Goal: Information Seeking & Learning: Learn about a topic

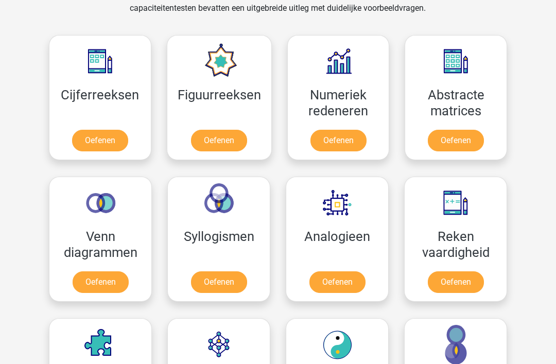
scroll to position [448, 0]
click at [114, 136] on link "Oefenen" at bounding box center [100, 141] width 56 height 22
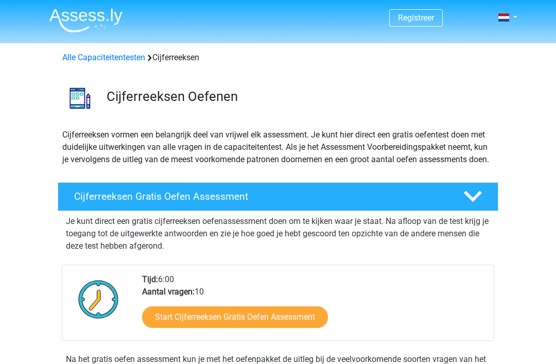
click at [504, 18] on span at bounding box center [503, 17] width 11 height 8
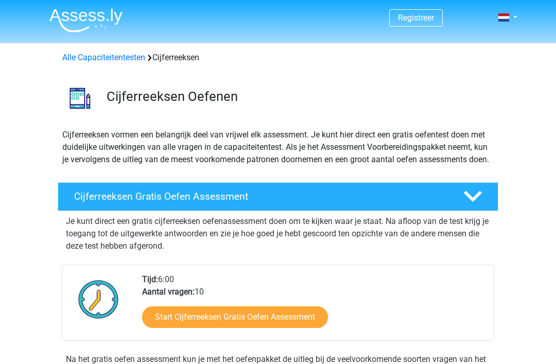
click at [507, 19] on span at bounding box center [503, 17] width 11 height 8
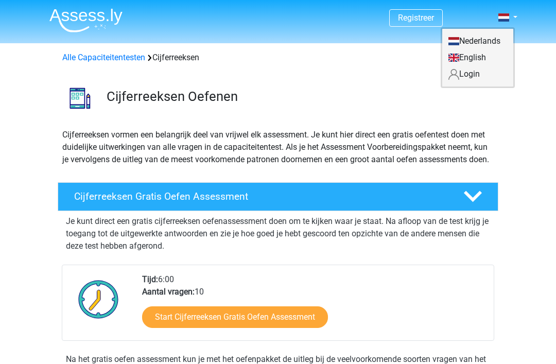
click at [479, 74] on link "Login" at bounding box center [477, 74] width 71 height 16
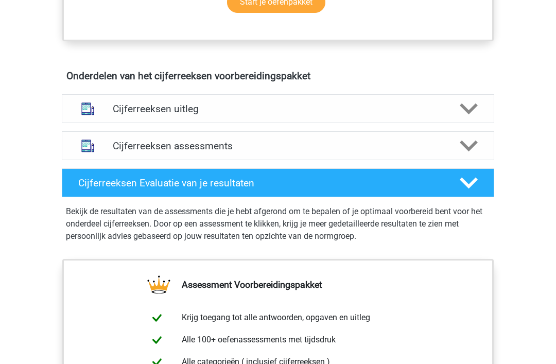
click at [346, 149] on div "Cijferreeksen assessments" at bounding box center [278, 146] width 432 height 29
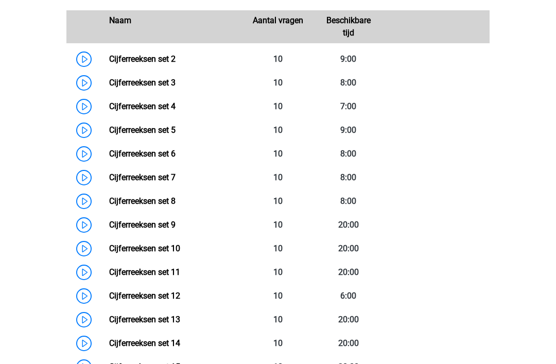
scroll to position [765, 0]
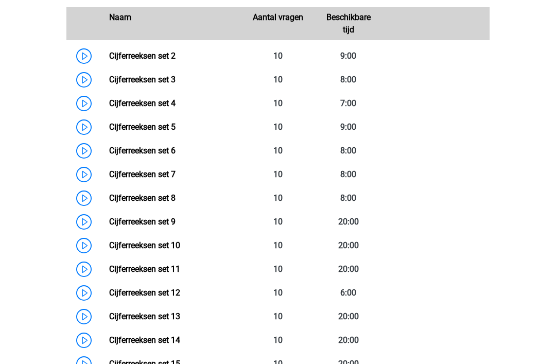
click at [109, 84] on link "Cijferreeksen set 3" at bounding box center [142, 80] width 66 height 10
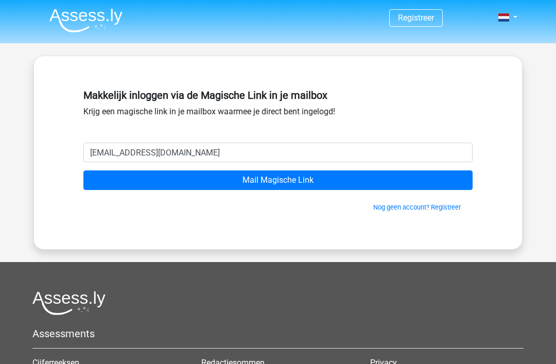
type input "mjdevries92@gmail.com"
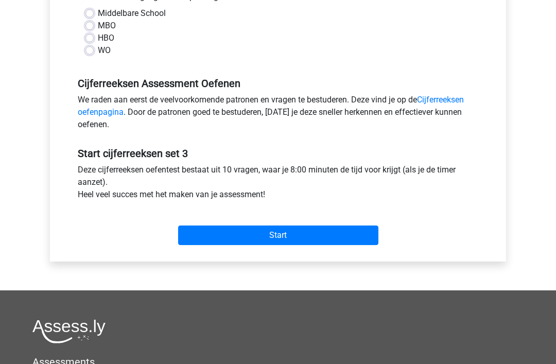
scroll to position [252, 0]
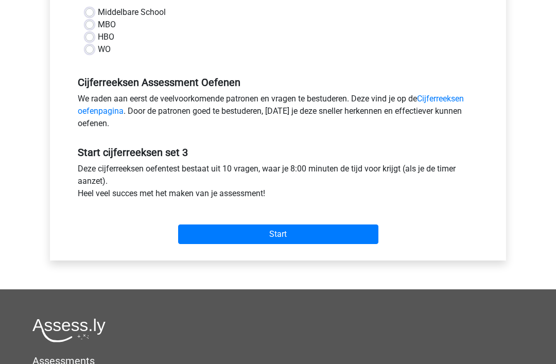
click at [312, 234] on input "Start" at bounding box center [278, 235] width 200 height 20
click at [98, 49] on label "WO" at bounding box center [104, 49] width 13 height 12
click at [92, 49] on input "WO" at bounding box center [89, 48] width 8 height 10
radio input "true"
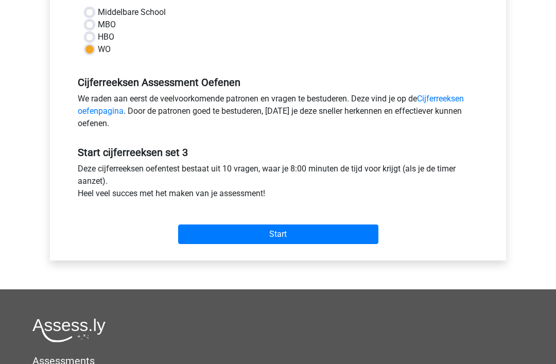
click at [258, 232] on input "Start" at bounding box center [278, 234] width 200 height 20
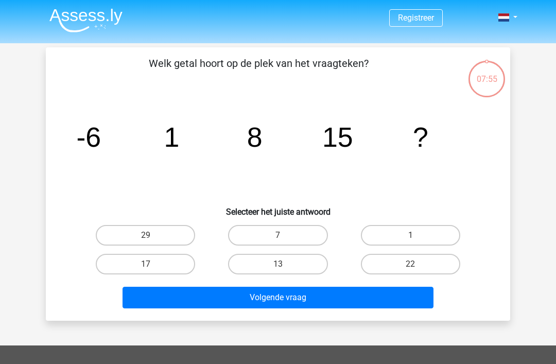
click at [390, 265] on label "22" at bounding box center [410, 264] width 99 height 21
click at [410, 265] on input "22" at bounding box center [413, 267] width 7 height 7
radio input "true"
click at [357, 297] on button "Volgende vraag" at bounding box center [277, 298] width 311 height 22
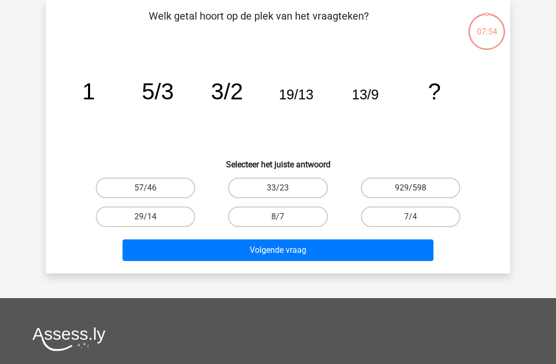
scroll to position [47, 0]
click at [296, 219] on label "8/7" at bounding box center [277, 216] width 99 height 21
click at [284, 219] on input "8/7" at bounding box center [281, 220] width 7 height 7
radio input "true"
click at [327, 248] on button "Volgende vraag" at bounding box center [277, 250] width 311 height 22
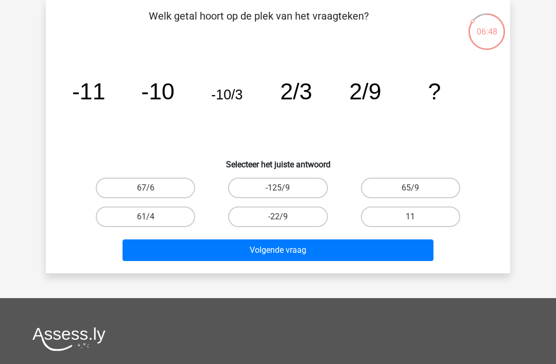
click at [435, 182] on label "65/9" at bounding box center [410, 187] width 99 height 21
click at [417, 188] on input "65/9" at bounding box center [413, 191] width 7 height 7
radio input "true"
click at [394, 251] on button "Volgende vraag" at bounding box center [277, 250] width 311 height 22
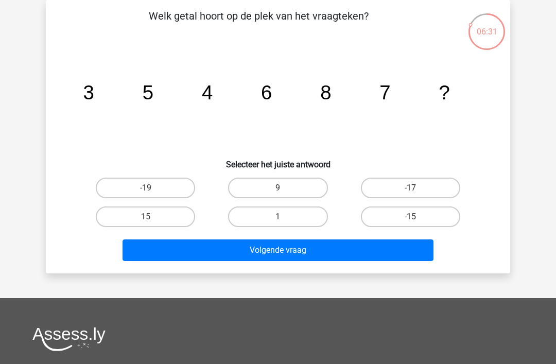
click at [287, 188] on label "9" at bounding box center [277, 187] width 99 height 21
click at [284, 188] on input "9" at bounding box center [281, 191] width 7 height 7
radio input "true"
click at [328, 250] on button "Volgende vraag" at bounding box center [277, 250] width 311 height 22
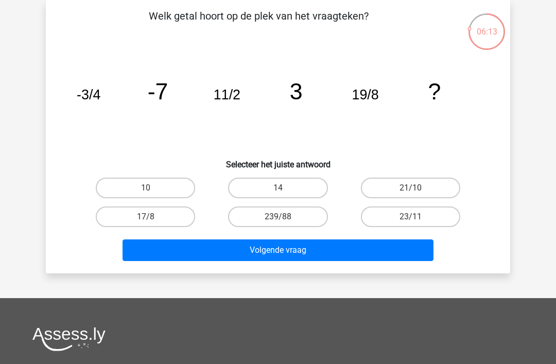
click at [298, 186] on label "14" at bounding box center [277, 187] width 99 height 21
click at [284, 188] on input "14" at bounding box center [281, 191] width 7 height 7
radio input "true"
click at [328, 248] on button "Volgende vraag" at bounding box center [277, 250] width 311 height 22
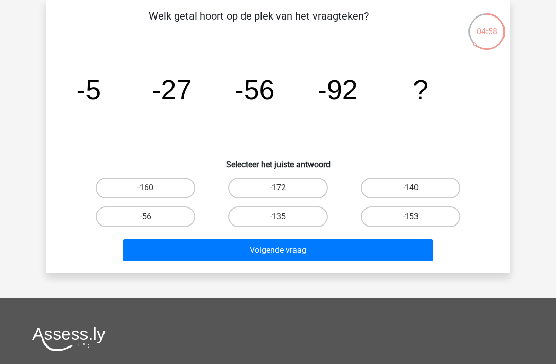
click at [312, 214] on label "-135" at bounding box center [277, 216] width 99 height 21
click at [284, 217] on input "-135" at bounding box center [281, 220] width 7 height 7
radio input "true"
click at [366, 250] on button "Volgende vraag" at bounding box center [277, 250] width 311 height 22
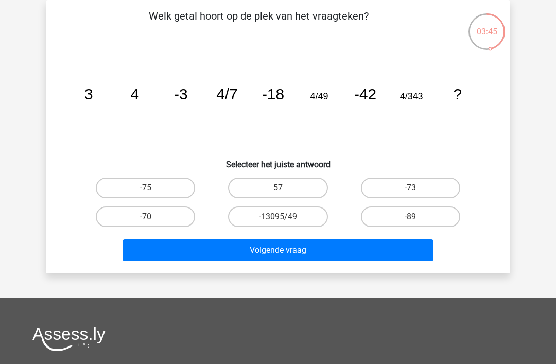
click at [308, 192] on label "57" at bounding box center [277, 187] width 99 height 21
click at [284, 192] on input "57" at bounding box center [281, 191] width 7 height 7
radio input "true"
click at [395, 191] on label "-73" at bounding box center [410, 187] width 99 height 21
click at [410, 191] on input "-73" at bounding box center [413, 191] width 7 height 7
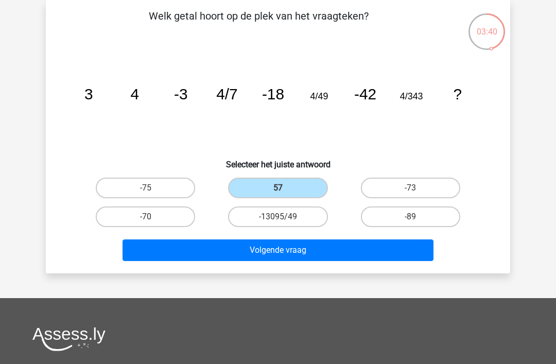
radio input "true"
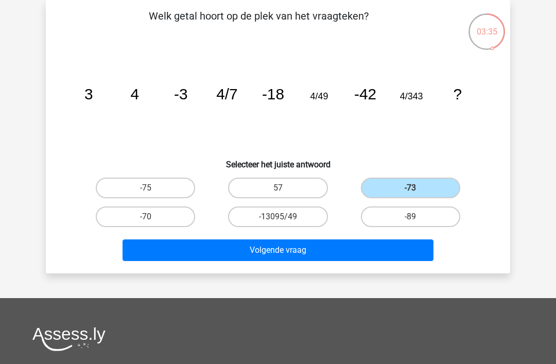
click at [366, 252] on button "Volgende vraag" at bounding box center [277, 250] width 311 height 22
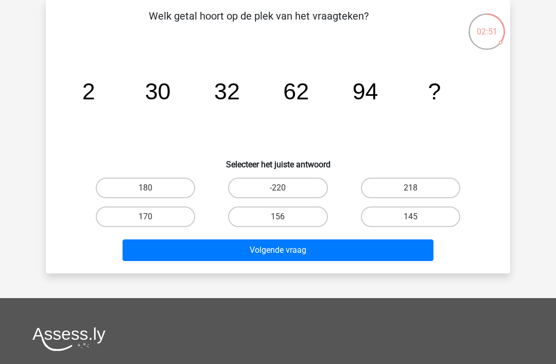
click at [299, 216] on label "156" at bounding box center [277, 216] width 99 height 21
click at [284, 217] on input "156" at bounding box center [281, 220] width 7 height 7
radio input "true"
click at [331, 253] on button "Volgende vraag" at bounding box center [277, 250] width 311 height 22
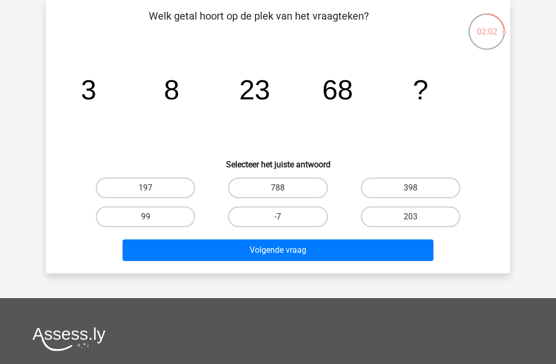
click at [177, 187] on label "197" at bounding box center [145, 187] width 99 height 21
click at [152, 188] on input "197" at bounding box center [149, 191] width 7 height 7
radio input "true"
click at [426, 216] on label "203" at bounding box center [410, 216] width 99 height 21
click at [417, 217] on input "203" at bounding box center [413, 220] width 7 height 7
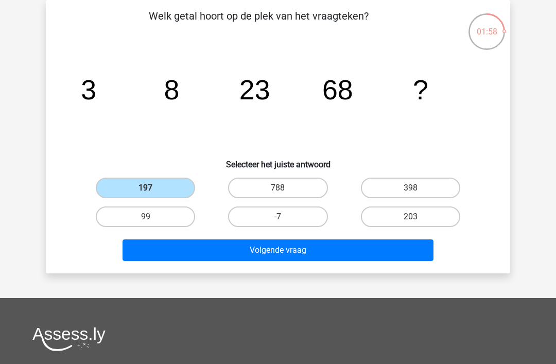
radio input "true"
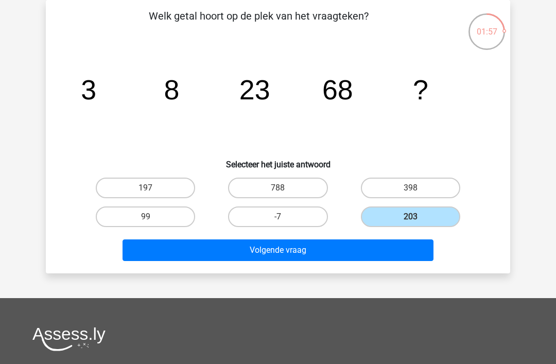
click at [403, 255] on button "Volgende vraag" at bounding box center [277, 250] width 311 height 22
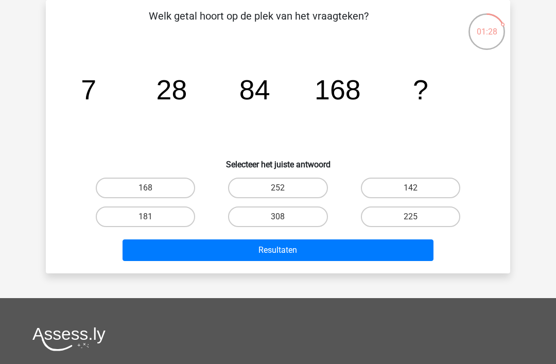
click at [170, 190] on label "168" at bounding box center [145, 187] width 99 height 21
click at [152, 190] on input "168" at bounding box center [149, 191] width 7 height 7
radio input "true"
click at [286, 257] on button "Resultaten" at bounding box center [277, 250] width 311 height 22
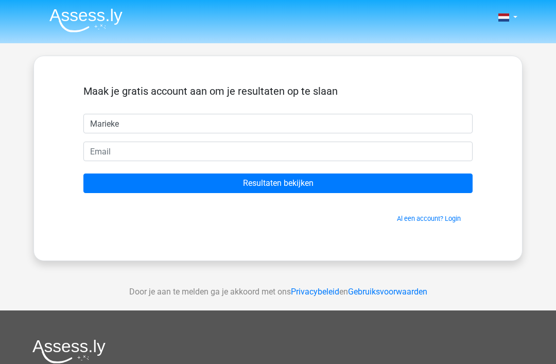
type input "Marieke"
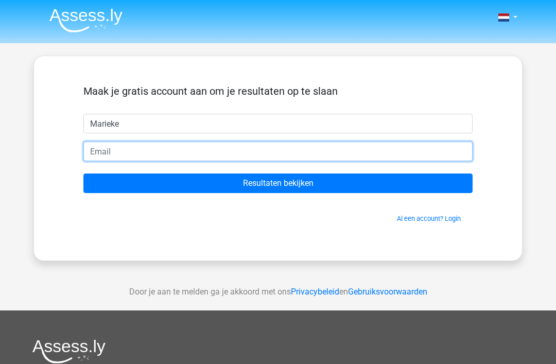
click at [189, 153] on input "email" at bounding box center [277, 151] width 389 height 20
type input "[EMAIL_ADDRESS][DOMAIN_NAME]"
click at [278, 183] on input "Resultaten bekijken" at bounding box center [277, 183] width 389 height 20
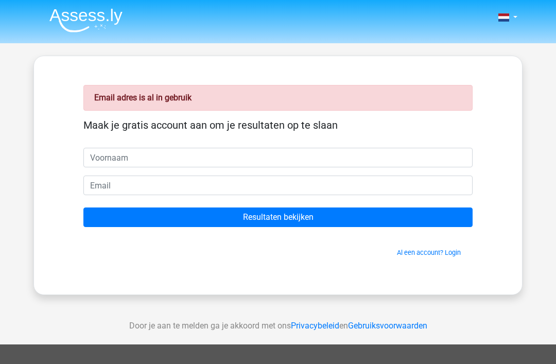
click at [426, 251] on link "Al een account? Login" at bounding box center [429, 252] width 64 height 8
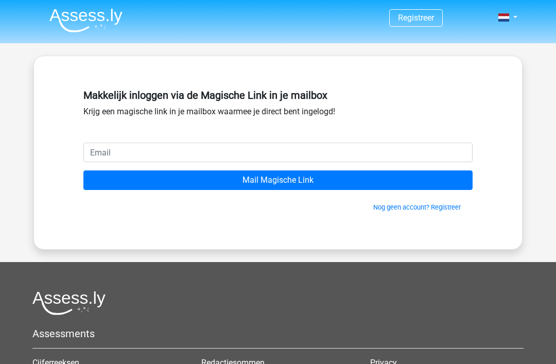
click at [346, 147] on input "email" at bounding box center [277, 153] width 389 height 20
type input "[EMAIL_ADDRESS][DOMAIN_NAME]"
click at [331, 183] on input "Mail Magische Link" at bounding box center [277, 180] width 389 height 20
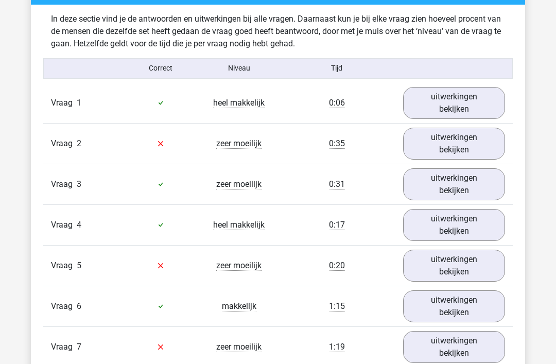
scroll to position [854, 0]
click at [472, 141] on link "uitwerkingen bekijken" at bounding box center [454, 144] width 102 height 32
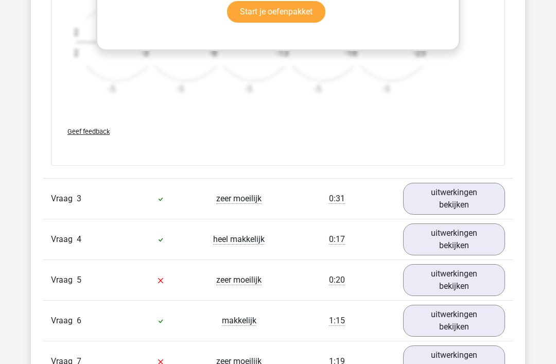
scroll to position [1481, 0]
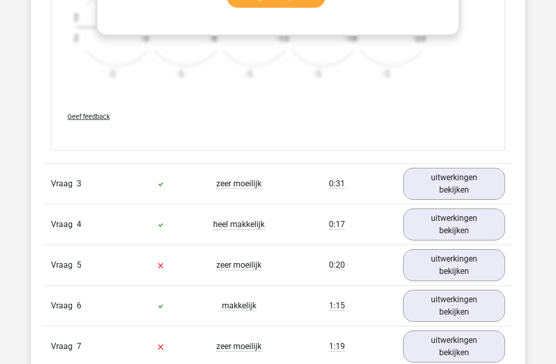
click at [477, 183] on link "uitwerkingen bekijken" at bounding box center [454, 184] width 102 height 32
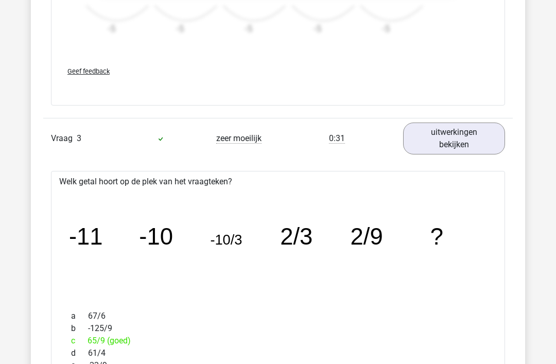
scroll to position [1526, 0]
click at [484, 144] on link "uitwerkingen bekijken" at bounding box center [454, 138] width 102 height 32
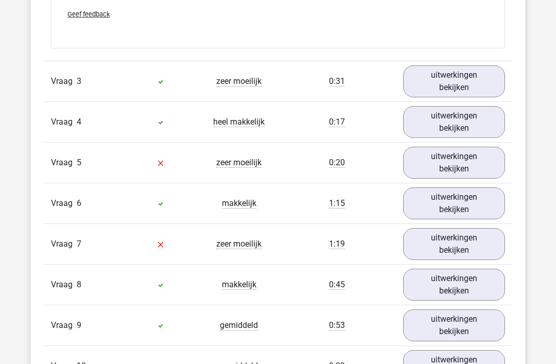
scroll to position [1583, 0]
click at [490, 163] on link "uitwerkingen bekijken" at bounding box center [454, 162] width 102 height 32
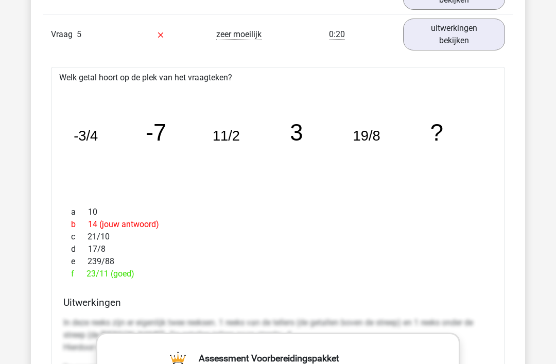
scroll to position [1711, 0]
click at [489, 41] on link "uitwerkingen bekijken" at bounding box center [454, 35] width 102 height 32
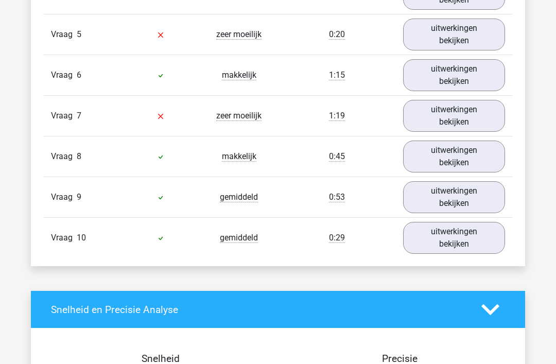
click at [491, 120] on link "uitwerkingen bekijken" at bounding box center [454, 116] width 102 height 32
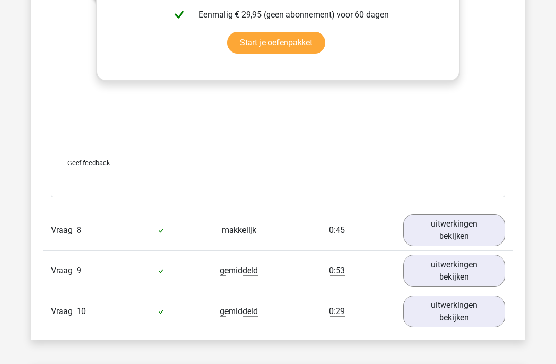
click at [476, 225] on link "uitwerkingen bekijken" at bounding box center [454, 231] width 102 height 32
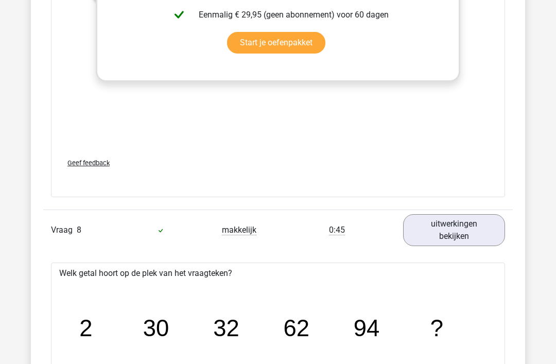
click at [476, 228] on link "uitwerkingen bekijken" at bounding box center [454, 230] width 102 height 32
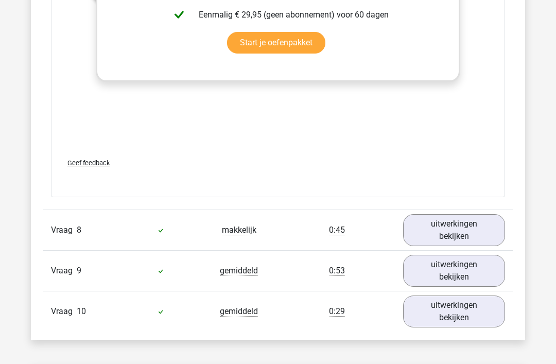
click at [461, 266] on link "uitwerkingen bekijken" at bounding box center [454, 271] width 102 height 32
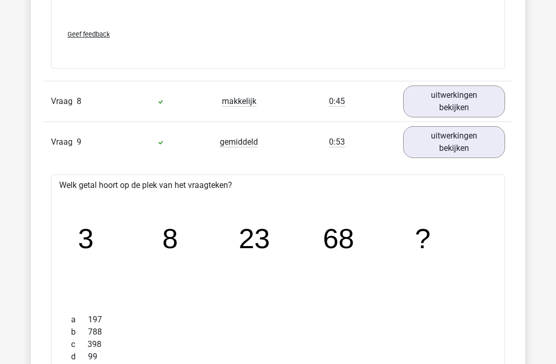
scroll to position [2392, 0]
click at [488, 140] on link "uitwerkingen bekijken" at bounding box center [454, 142] width 102 height 32
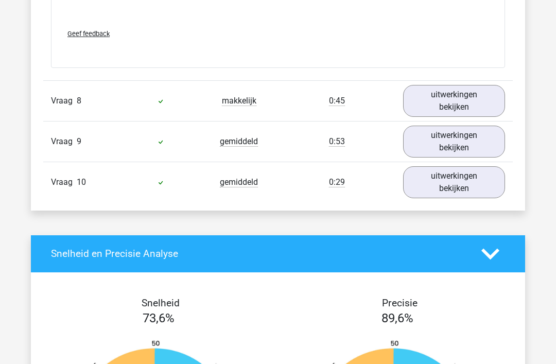
click at [490, 190] on link "uitwerkingen bekijken" at bounding box center [454, 182] width 102 height 32
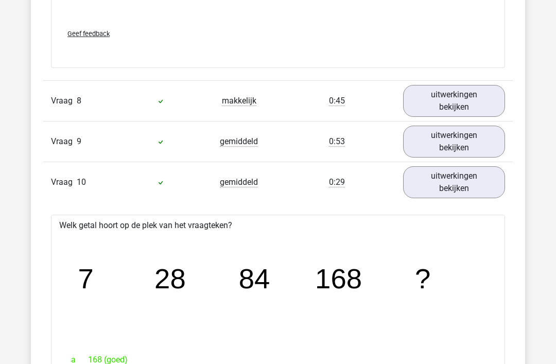
click at [485, 187] on link "uitwerkingen bekijken" at bounding box center [454, 182] width 102 height 32
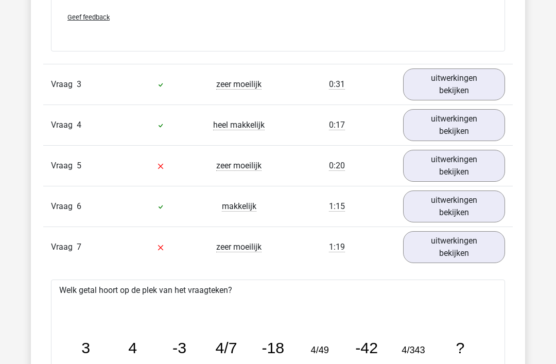
click at [462, 240] on link "uitwerkingen bekijken" at bounding box center [454, 248] width 102 height 32
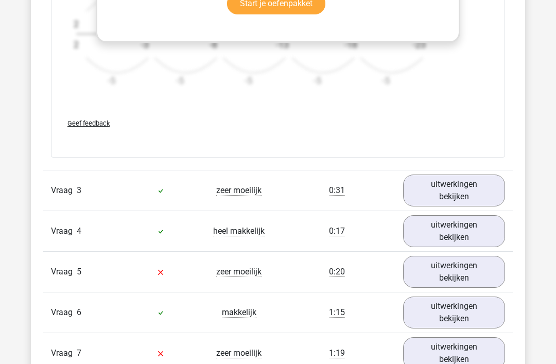
scroll to position [1473, 0]
click at [479, 185] on link "uitwerkingen bekijken" at bounding box center [454, 191] width 102 height 32
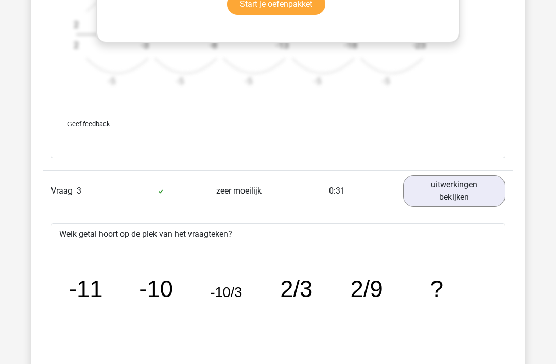
click at [477, 193] on link "uitwerkingen bekijken" at bounding box center [454, 191] width 102 height 32
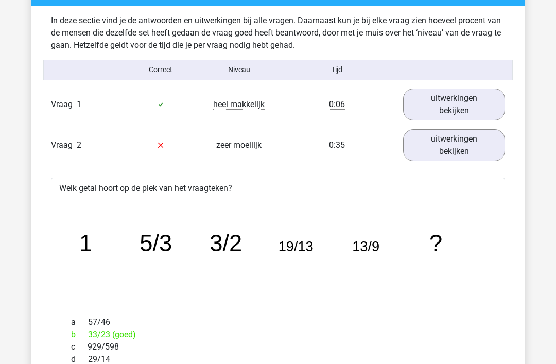
click at [489, 146] on link "uitwerkingen bekijken" at bounding box center [454, 146] width 102 height 32
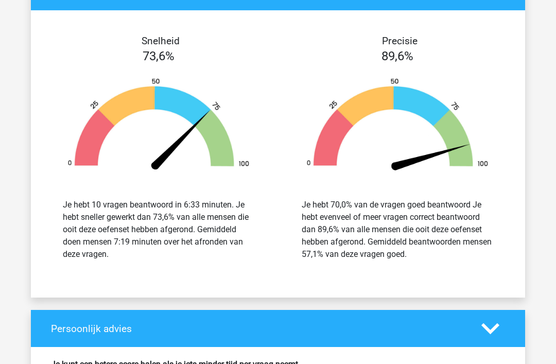
scroll to position [1402, 0]
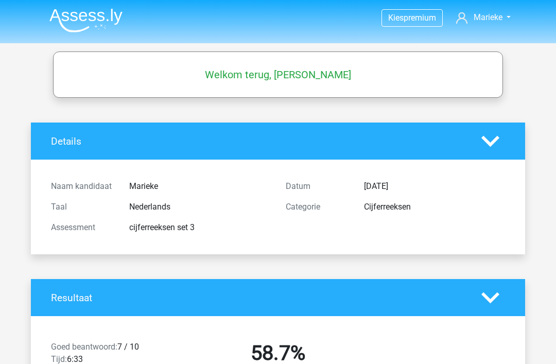
click at [101, 16] on img at bounding box center [85, 20] width 73 height 24
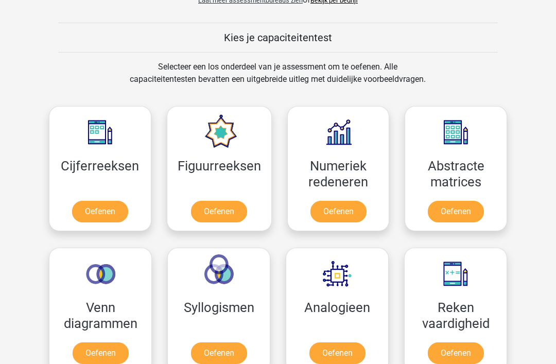
scroll to position [379, 0]
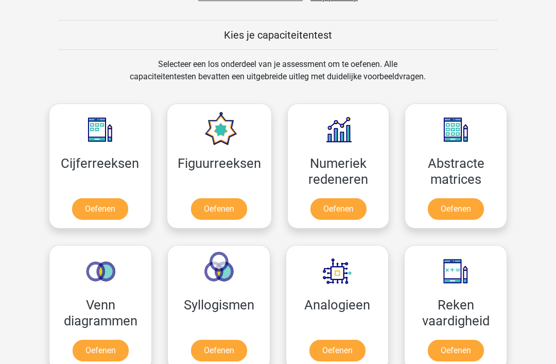
click at [230, 198] on link "Oefenen" at bounding box center [219, 209] width 56 height 22
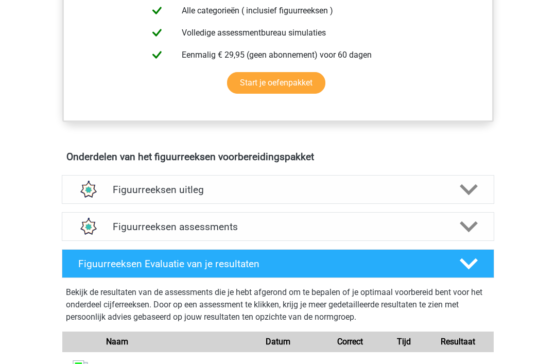
click at [344, 225] on h4 "Figuurreeksen assessments" at bounding box center [278, 227] width 330 height 12
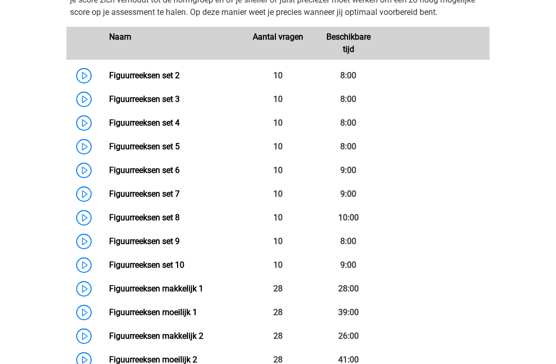
scroll to position [745, 0]
click at [173, 218] on link "Figuurreeksen set 8" at bounding box center [144, 217] width 70 height 10
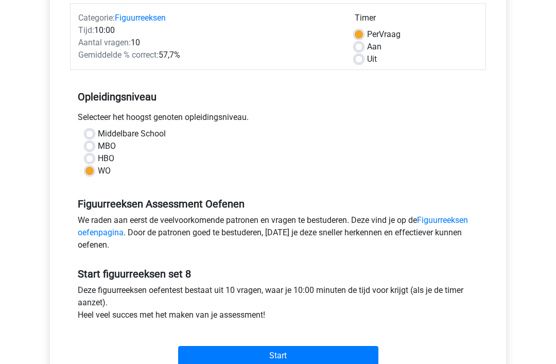
scroll to position [161, 0]
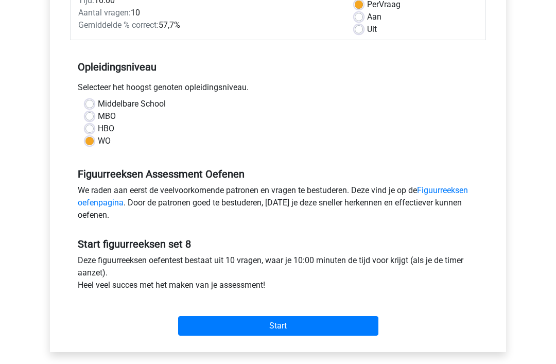
click at [327, 329] on input "Start" at bounding box center [278, 326] width 200 height 20
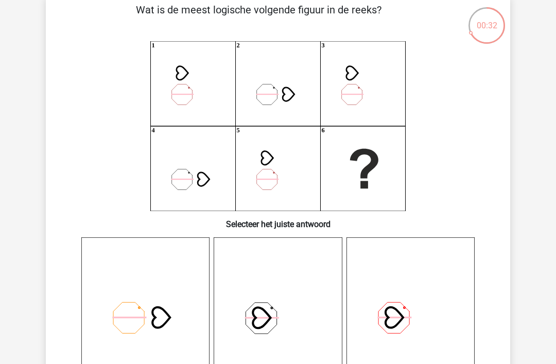
scroll to position [53, 0]
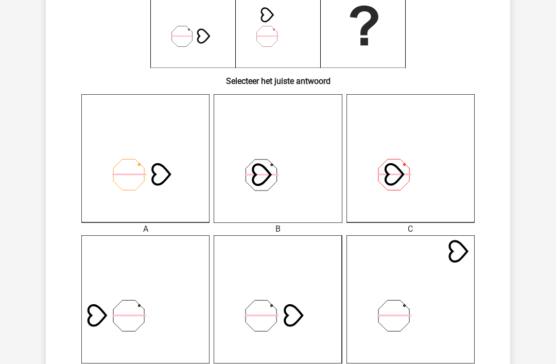
click at [287, 293] on icon at bounding box center [277, 299] width 128 height 128
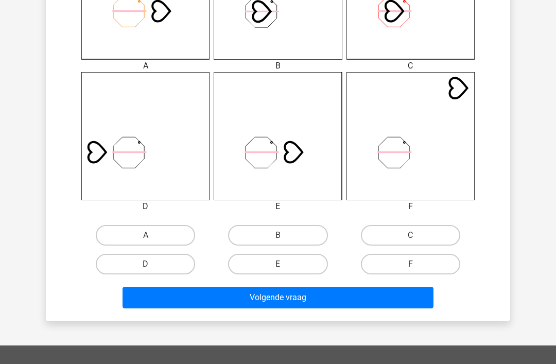
scroll to position [359, 0]
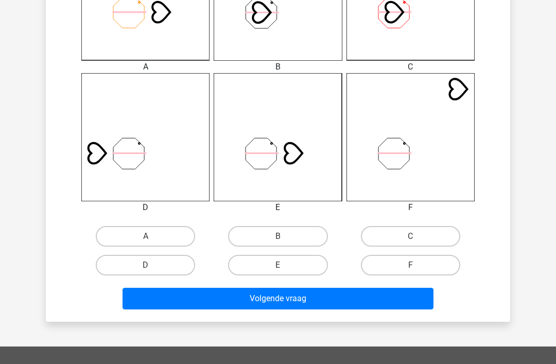
click at [307, 268] on label "E" at bounding box center [277, 265] width 99 height 21
click at [284, 268] on input "E" at bounding box center [281, 268] width 7 height 7
radio input "true"
click at [342, 301] on button "Volgende vraag" at bounding box center [277, 299] width 311 height 22
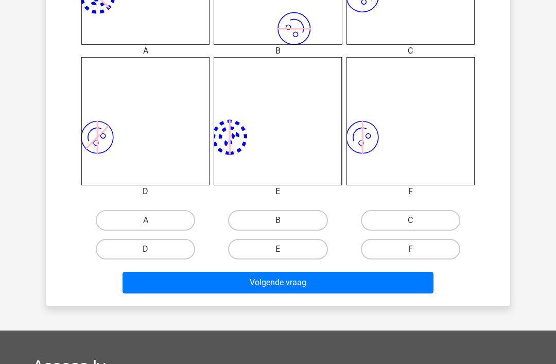
scroll to position [375, 0]
click at [435, 253] on label "F" at bounding box center [410, 249] width 99 height 21
click at [417, 253] on input "F" at bounding box center [413, 252] width 7 height 7
radio input "true"
click at [401, 283] on button "Volgende vraag" at bounding box center [277, 283] width 311 height 22
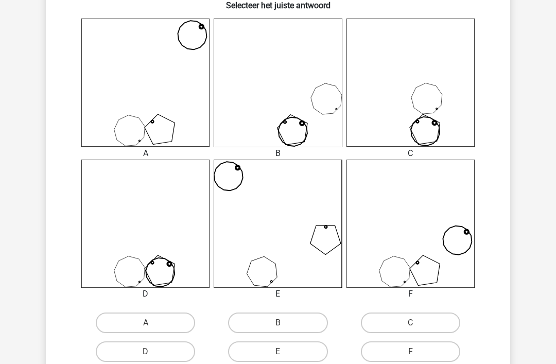
scroll to position [309, 0]
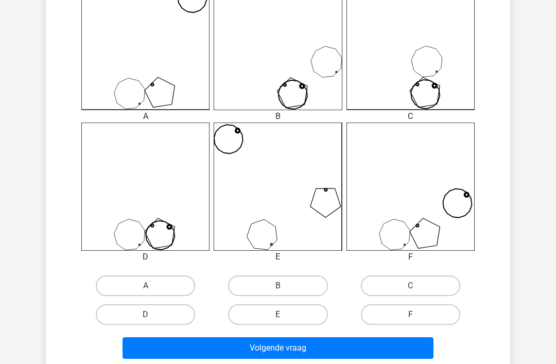
click at [291, 287] on label "B" at bounding box center [277, 285] width 99 height 21
click at [284, 287] on input "B" at bounding box center [281, 289] width 7 height 7
radio input "true"
click at [311, 317] on label "E" at bounding box center [277, 314] width 99 height 21
click at [284, 317] on input "E" at bounding box center [281, 317] width 7 height 7
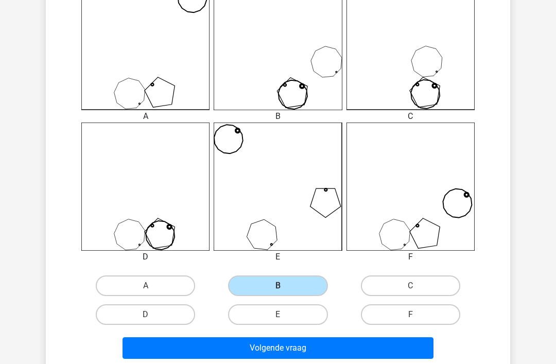
radio input "true"
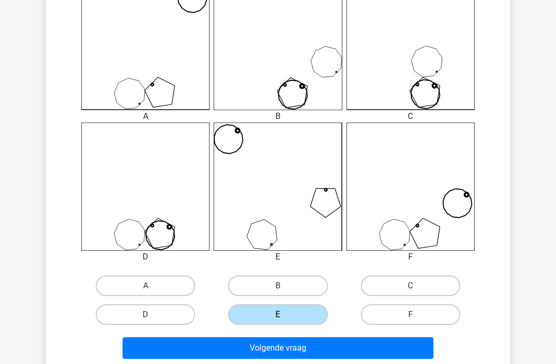
click at [338, 348] on button "Volgende vraag" at bounding box center [277, 348] width 311 height 22
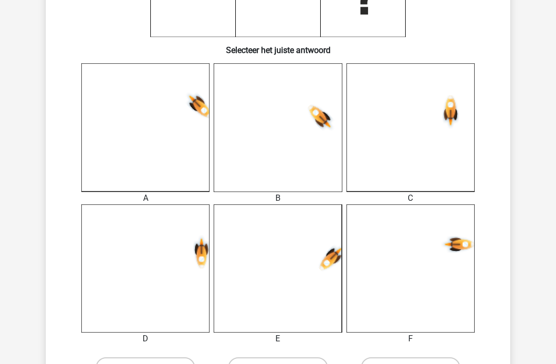
scroll to position [300, 0]
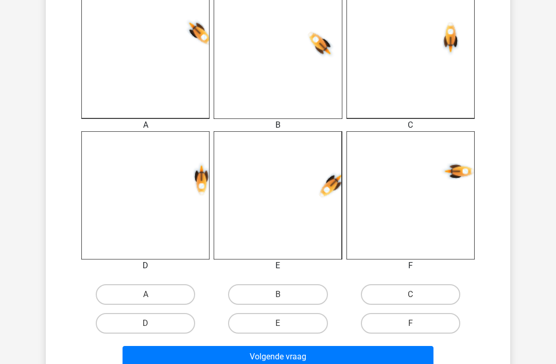
click at [305, 328] on label "E" at bounding box center [277, 323] width 99 height 21
click at [284, 328] on input "E" at bounding box center [281, 326] width 7 height 7
radio input "true"
click at [382, 358] on button "Volgende vraag" at bounding box center [277, 357] width 311 height 22
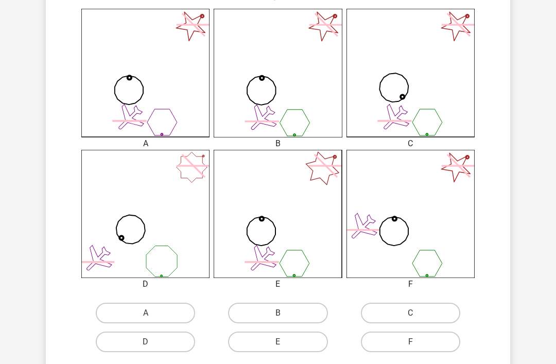
scroll to position [282, 0]
click at [429, 235] on icon at bounding box center [410, 214] width 128 height 128
click at [398, 344] on label "F" at bounding box center [410, 341] width 99 height 21
click at [410, 344] on input "F" at bounding box center [413, 345] width 7 height 7
radio input "true"
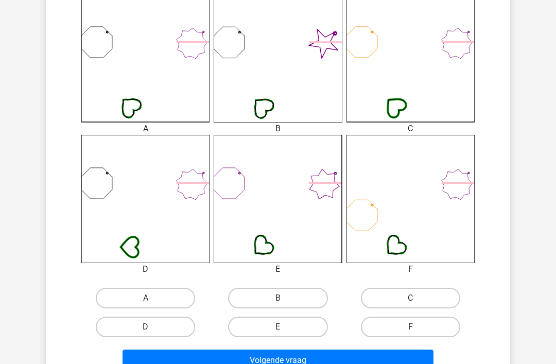
scroll to position [311, 0]
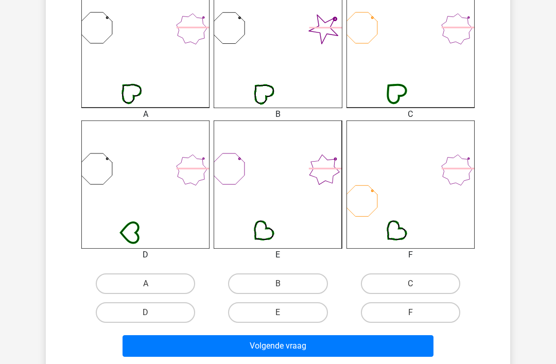
click at [307, 318] on label "E" at bounding box center [277, 312] width 99 height 21
click at [284, 318] on input "E" at bounding box center [281, 315] width 7 height 7
radio input "true"
click at [345, 351] on button "Volgende vraag" at bounding box center [277, 346] width 311 height 22
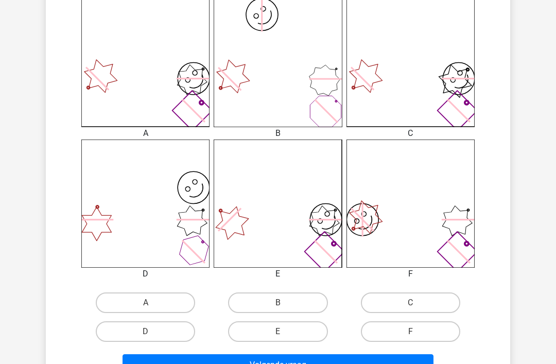
scroll to position [294, 0]
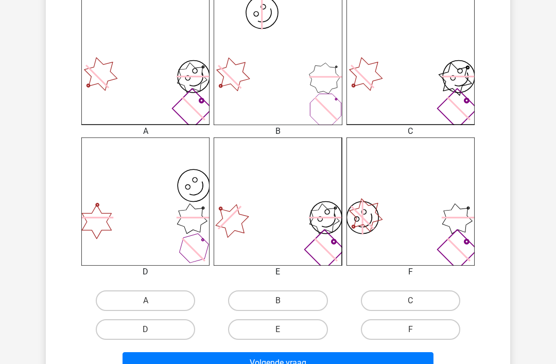
click at [430, 302] on label "C" at bounding box center [410, 300] width 99 height 21
click at [417, 302] on input "C" at bounding box center [413, 303] width 7 height 7
radio input "true"
click at [403, 357] on button "Volgende vraag" at bounding box center [277, 363] width 311 height 22
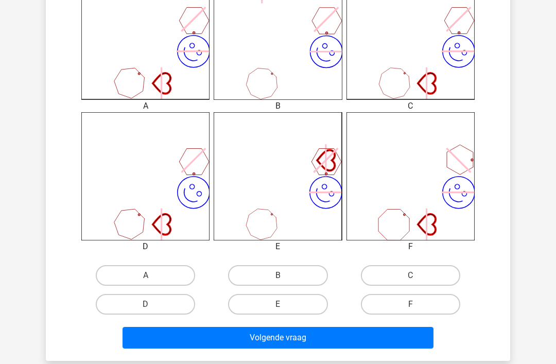
click at [431, 303] on label "F" at bounding box center [410, 304] width 99 height 21
click at [417, 304] on input "F" at bounding box center [413, 307] width 7 height 7
radio input "true"
click at [405, 336] on button "Volgende vraag" at bounding box center [277, 338] width 311 height 22
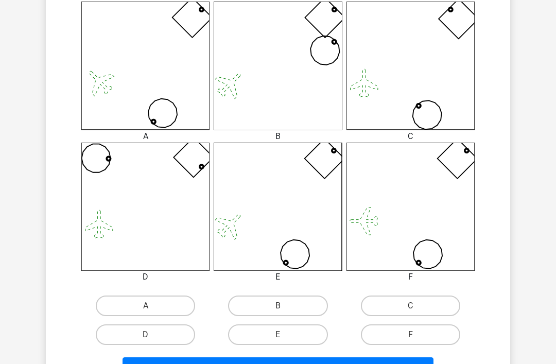
scroll to position [287, 0]
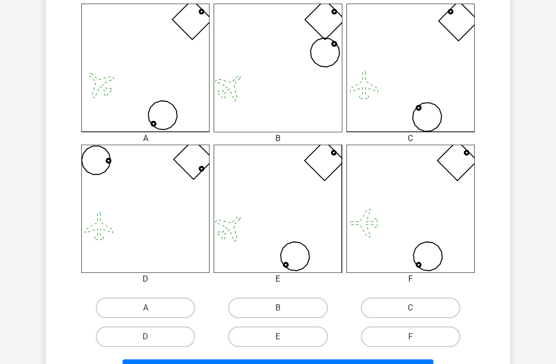
click at [443, 341] on label "F" at bounding box center [410, 336] width 99 height 21
click at [417, 341] on input "F" at bounding box center [413, 339] width 7 height 7
radio input "true"
click at [416, 363] on button "Volgende vraag" at bounding box center [277, 370] width 311 height 22
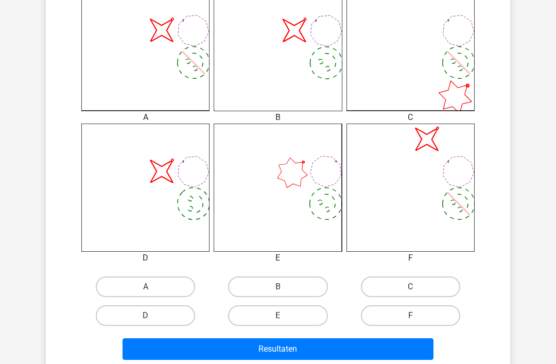
scroll to position [309, 0]
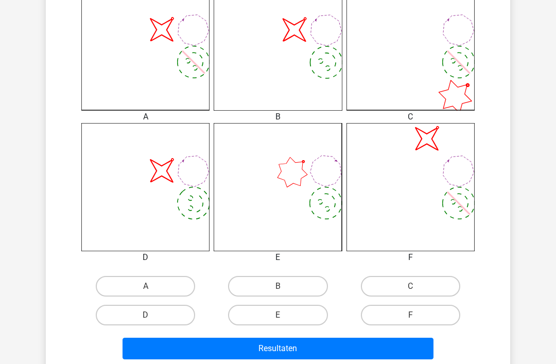
click at [170, 288] on label "A" at bounding box center [145, 286] width 99 height 21
click at [152, 288] on input "A" at bounding box center [149, 289] width 7 height 7
radio input "true"
click at [268, 353] on button "Resultaten" at bounding box center [277, 348] width 311 height 22
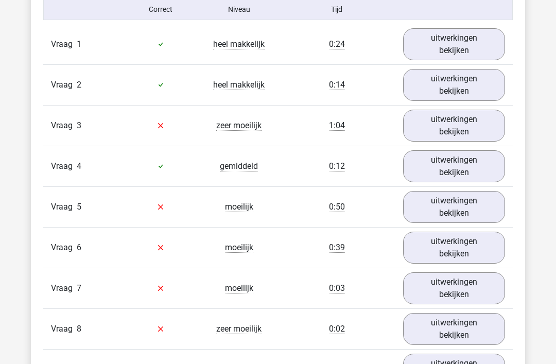
scroll to position [859, 0]
click at [494, 131] on link "uitwerkingen bekijken" at bounding box center [454, 126] width 102 height 32
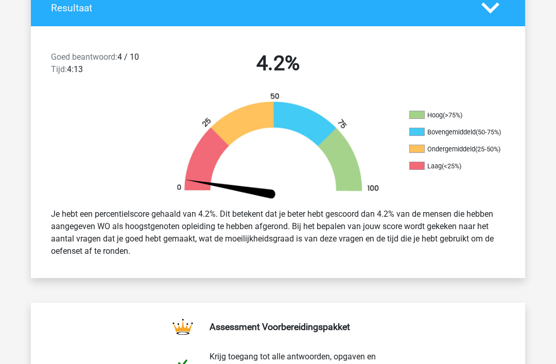
scroll to position [0, 0]
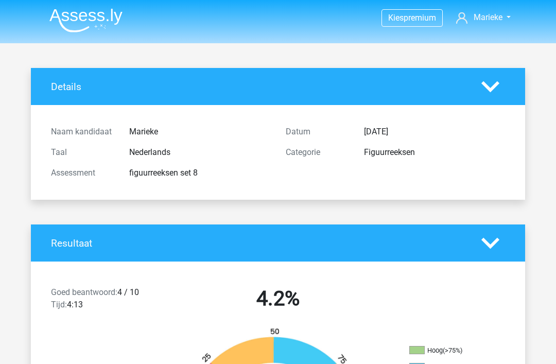
click at [80, 21] on img at bounding box center [85, 20] width 73 height 24
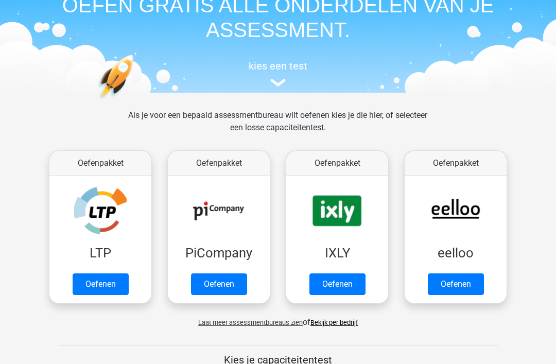
scroll to position [55, 0]
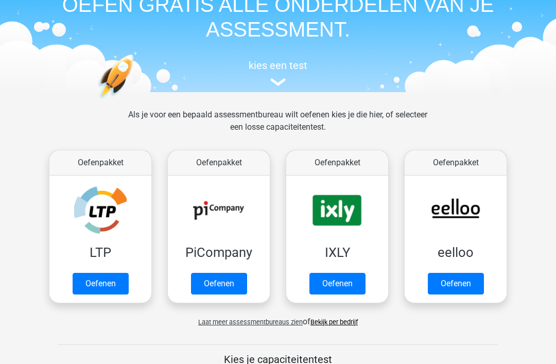
click at [469, 276] on link "Oefenen" at bounding box center [456, 284] width 56 height 22
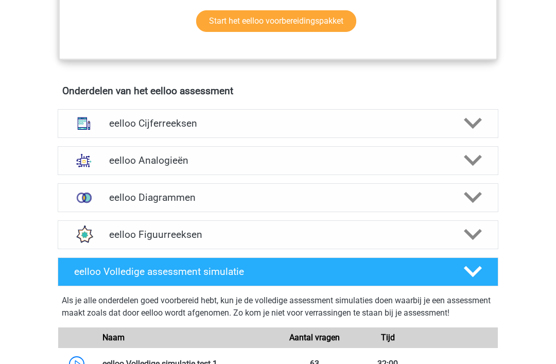
scroll to position [574, 0]
click at [475, 243] on icon at bounding box center [473, 234] width 18 height 18
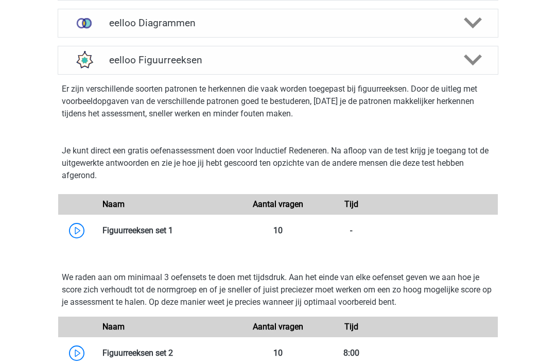
scroll to position [749, 0]
click at [173, 235] on link at bounding box center [173, 230] width 0 height 10
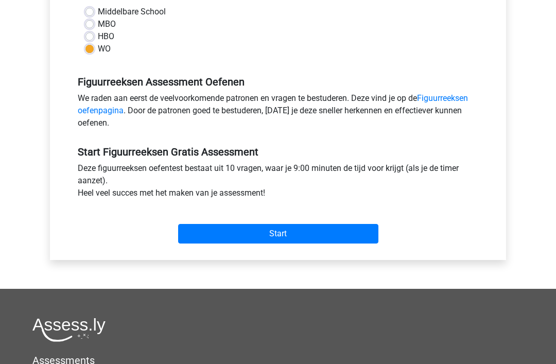
scroll to position [253, 0]
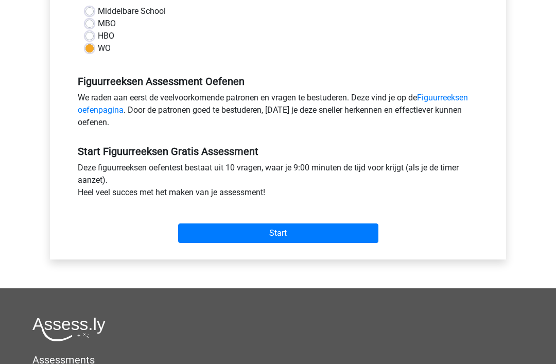
click at [299, 237] on input "Start" at bounding box center [278, 233] width 200 height 20
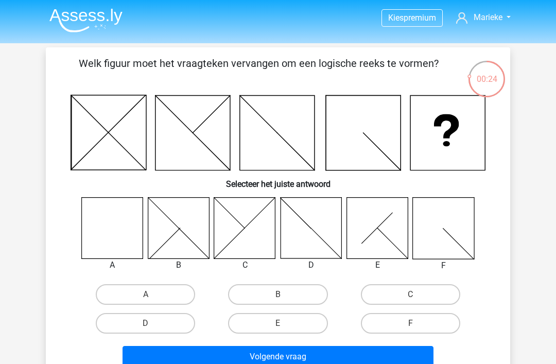
click at [156, 296] on label "A" at bounding box center [145, 294] width 99 height 21
click at [152, 296] on input "A" at bounding box center [149, 297] width 7 height 7
radio input "true"
click at [327, 359] on button "Volgende vraag" at bounding box center [277, 357] width 311 height 22
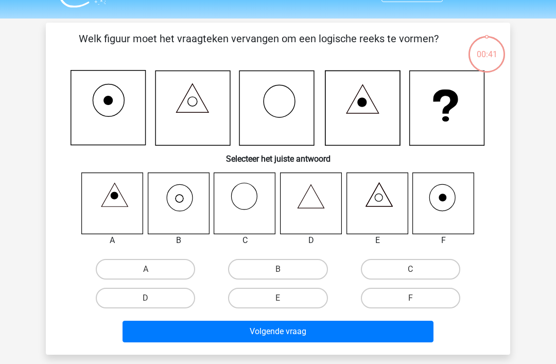
scroll to position [47, 0]
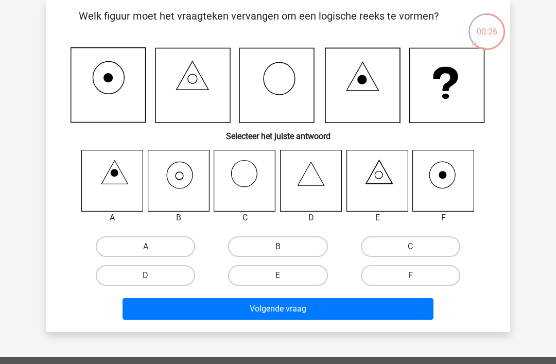
click at [181, 179] on icon at bounding box center [178, 180] width 61 height 61
click at [253, 248] on label "B" at bounding box center [277, 246] width 99 height 21
click at [278, 248] on input "B" at bounding box center [281, 249] width 7 height 7
radio input "true"
click at [259, 311] on button "Volgende vraag" at bounding box center [277, 309] width 311 height 22
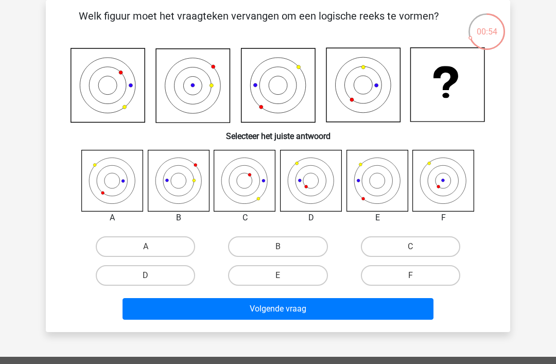
click at [304, 275] on label "E" at bounding box center [277, 275] width 99 height 21
click at [284, 275] on input "E" at bounding box center [281, 278] width 7 height 7
radio input "true"
click at [314, 308] on button "Volgende vraag" at bounding box center [277, 309] width 311 height 22
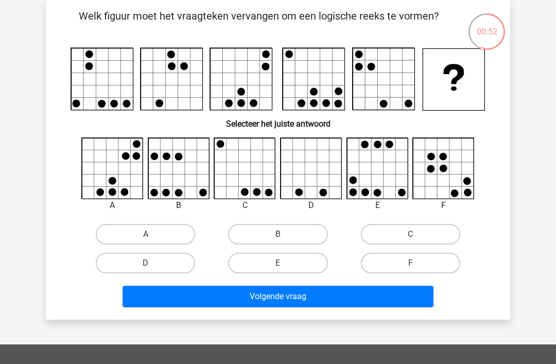
click at [416, 264] on input "F" at bounding box center [413, 266] width 7 height 7
radio input "true"
click at [395, 300] on button "Volgende vraag" at bounding box center [277, 297] width 311 height 22
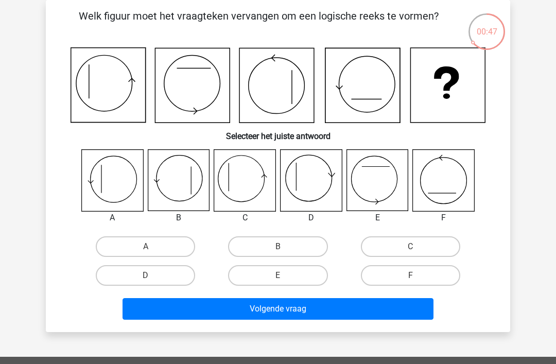
click at [302, 274] on label "E" at bounding box center [277, 275] width 99 height 21
click at [284, 275] on input "E" at bounding box center [281, 278] width 7 height 7
radio input "true"
click at [160, 280] on label "D" at bounding box center [145, 275] width 99 height 21
click at [152, 280] on input "D" at bounding box center [149, 278] width 7 height 7
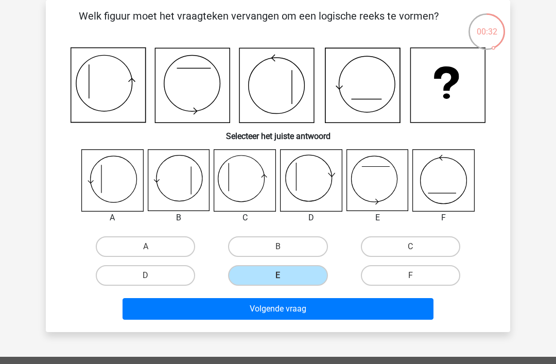
radio input "true"
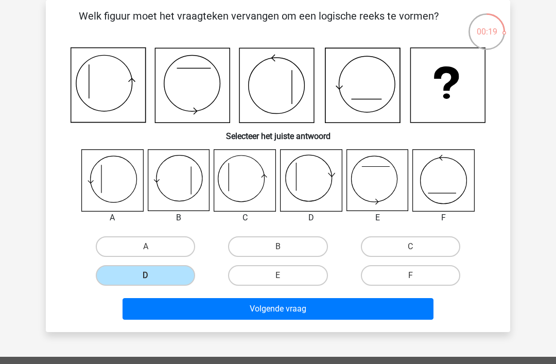
click at [193, 312] on button "Volgende vraag" at bounding box center [277, 309] width 311 height 22
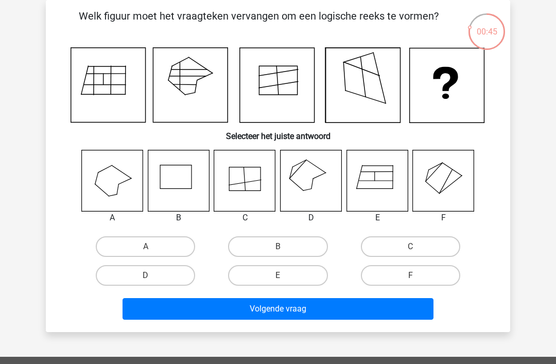
click at [168, 276] on label "D" at bounding box center [145, 275] width 99 height 21
click at [152, 276] on input "D" at bounding box center [149, 278] width 7 height 7
radio input "true"
click at [287, 310] on button "Volgende vraag" at bounding box center [277, 309] width 311 height 22
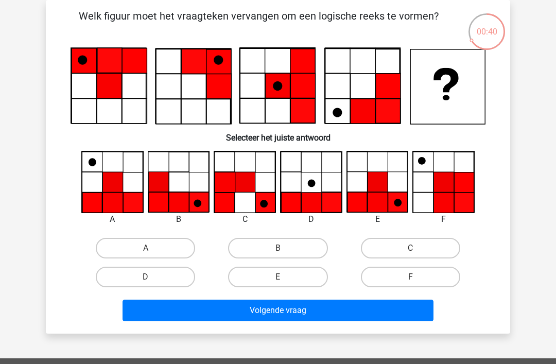
click at [296, 248] on label "B" at bounding box center [277, 248] width 99 height 21
click at [284, 248] on input "B" at bounding box center [281, 251] width 7 height 7
radio input "true"
click at [311, 312] on button "Volgende vraag" at bounding box center [277, 310] width 311 height 22
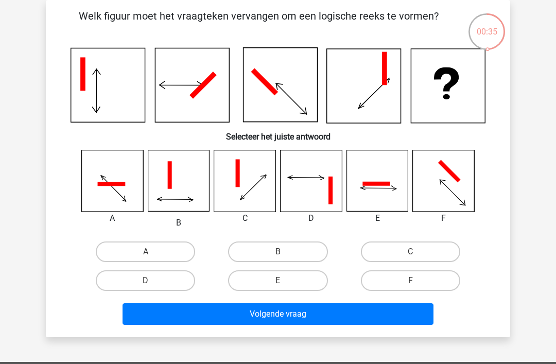
click at [307, 286] on label "E" at bounding box center [277, 280] width 99 height 21
click at [284, 286] on input "E" at bounding box center [281, 283] width 7 height 7
radio input "true"
click at [340, 315] on button "Volgende vraag" at bounding box center [277, 314] width 311 height 22
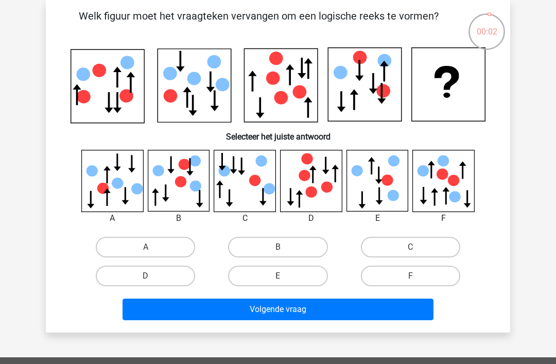
click at [386, 247] on label "C" at bounding box center [410, 247] width 99 height 21
click at [410, 247] on input "C" at bounding box center [413, 250] width 7 height 7
radio input "true"
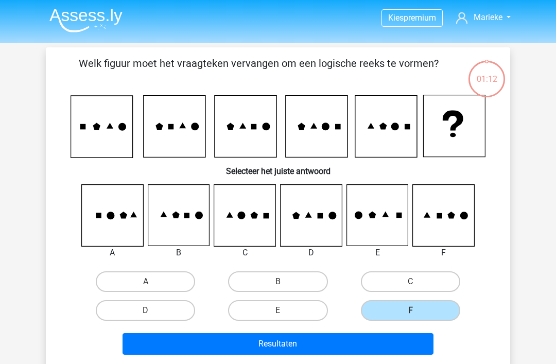
scroll to position [47, 0]
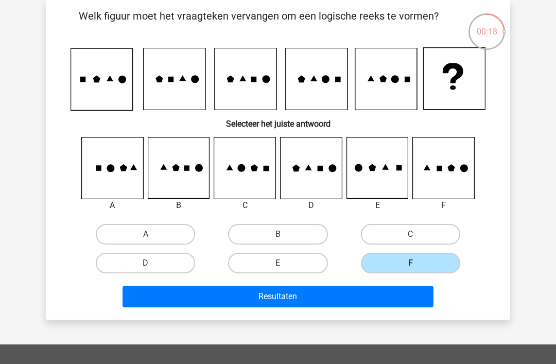
click at [382, 235] on label "C" at bounding box center [410, 234] width 99 height 21
click at [410, 235] on input "C" at bounding box center [413, 237] width 7 height 7
radio input "true"
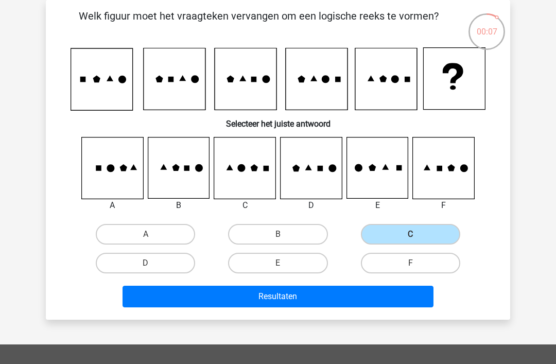
click at [181, 232] on label "A" at bounding box center [145, 234] width 99 height 21
click at [152, 234] on input "A" at bounding box center [149, 237] width 7 height 7
radio input "true"
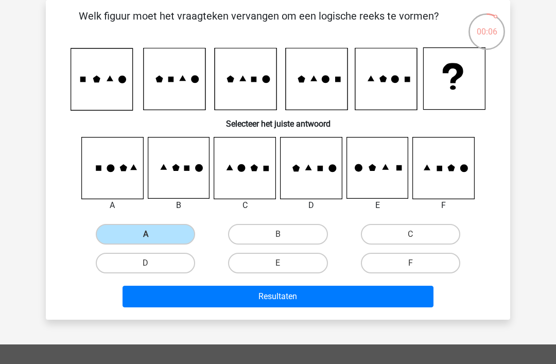
click at [258, 297] on button "Resultaten" at bounding box center [277, 297] width 311 height 22
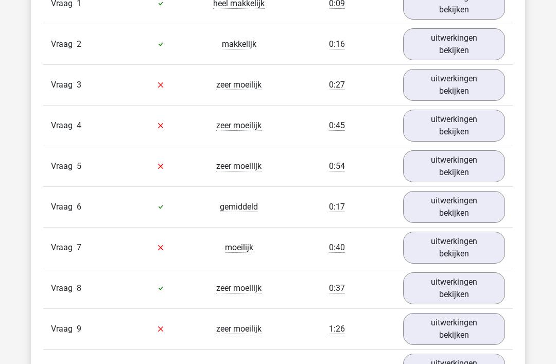
scroll to position [899, 0]
click at [489, 95] on link "uitwerkingen bekijken" at bounding box center [454, 85] width 102 height 32
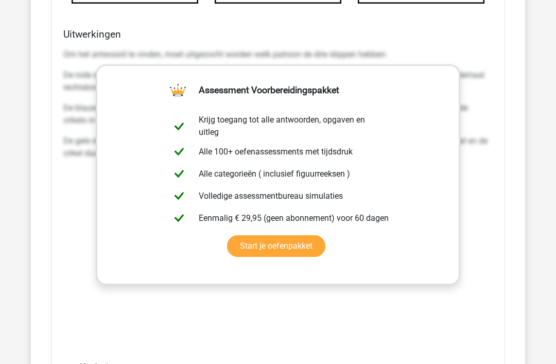
scroll to position [1455, 0]
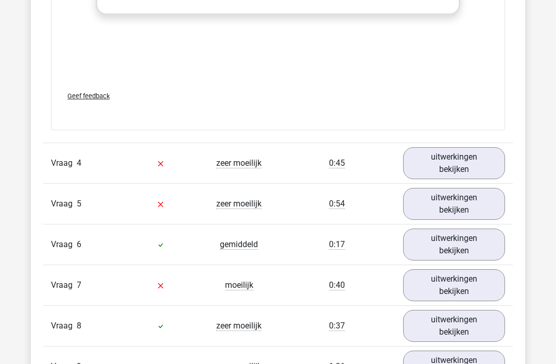
click at [485, 156] on link "uitwerkingen bekijken" at bounding box center [454, 164] width 102 height 32
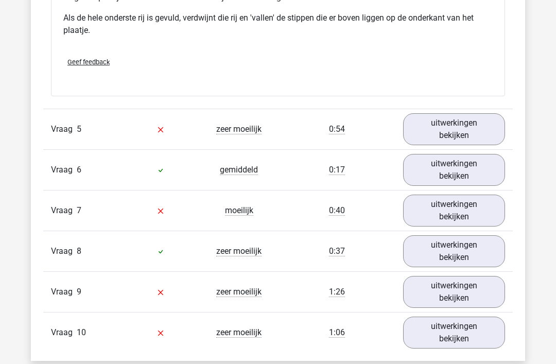
scroll to position [2404, 0]
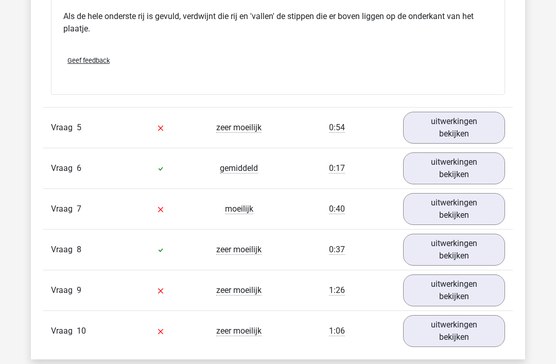
click at [494, 128] on link "uitwerkingen bekijken" at bounding box center [454, 128] width 102 height 32
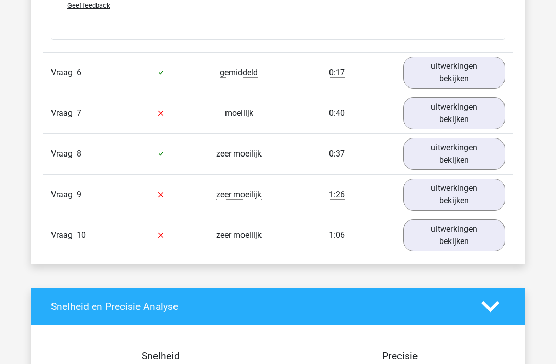
scroll to position [3347, 0]
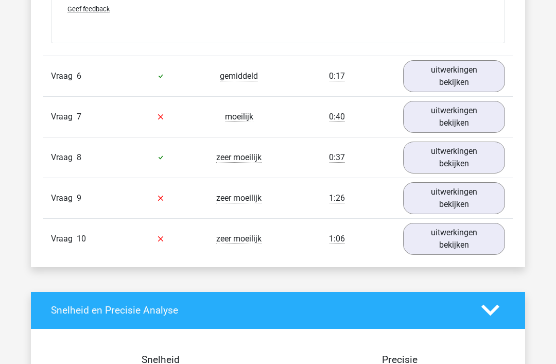
click at [484, 195] on link "uitwerkingen bekijken" at bounding box center [454, 198] width 102 height 32
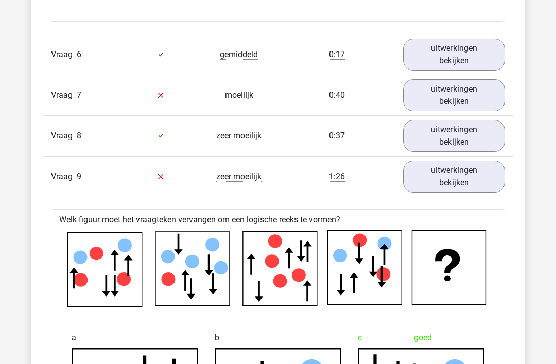
scroll to position [3368, 0]
click at [472, 177] on link "uitwerkingen bekijken" at bounding box center [454, 177] width 102 height 32
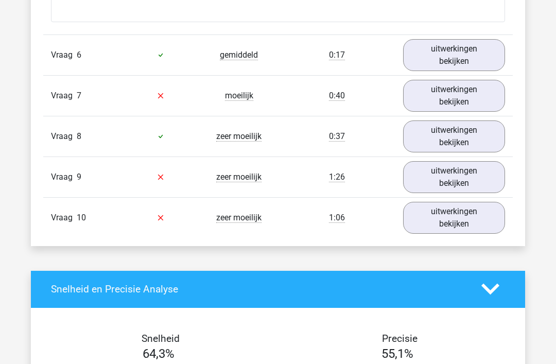
click at [474, 223] on link "uitwerkingen bekijken" at bounding box center [454, 218] width 102 height 32
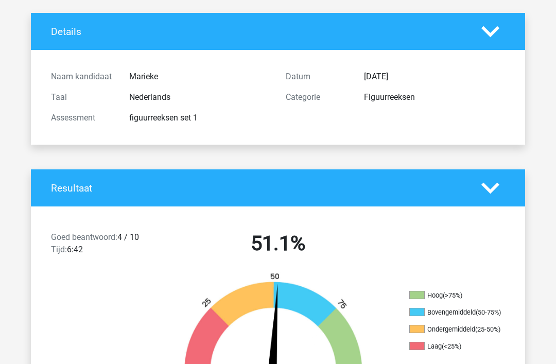
scroll to position [0, 0]
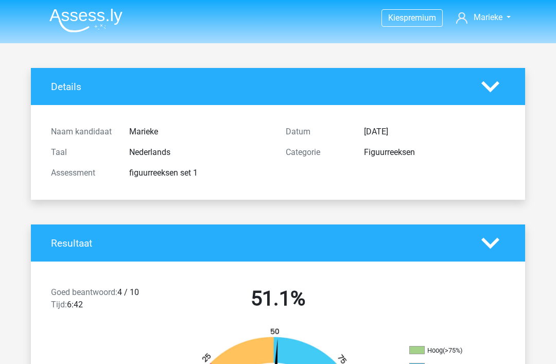
click at [112, 24] on img at bounding box center [85, 20] width 73 height 24
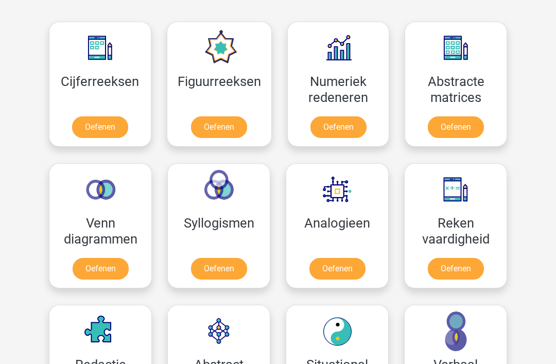
scroll to position [461, 0]
click at [224, 133] on link "Oefenen" at bounding box center [219, 127] width 56 height 22
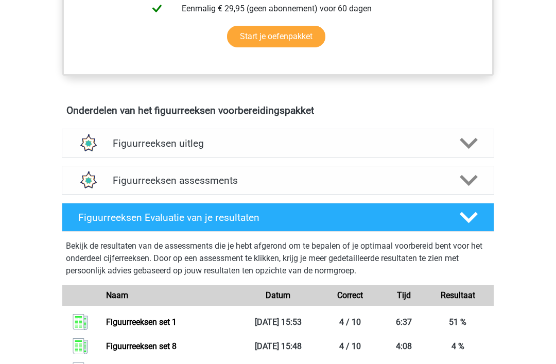
scroll to position [524, 0]
click at [465, 141] on polygon at bounding box center [468, 142] width 18 height 11
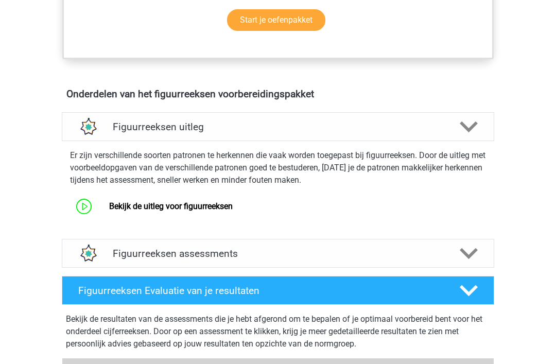
scroll to position [541, 0]
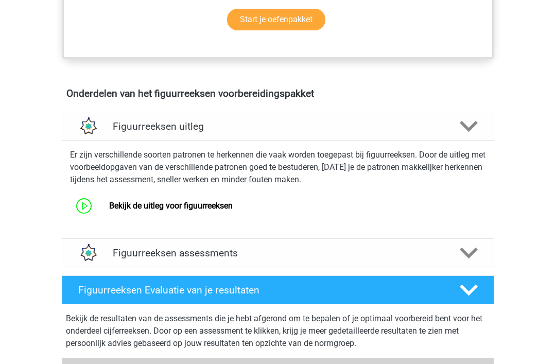
click at [211, 210] on link "Bekijk de uitleg voor figuurreeksen" at bounding box center [170, 206] width 123 height 10
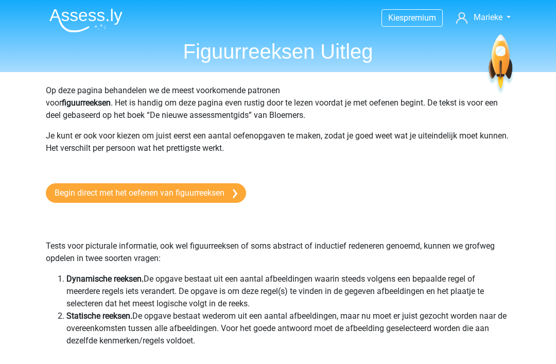
click at [223, 194] on link "Begin direct met het oefenen van figuurreeksen" at bounding box center [146, 193] width 200 height 20
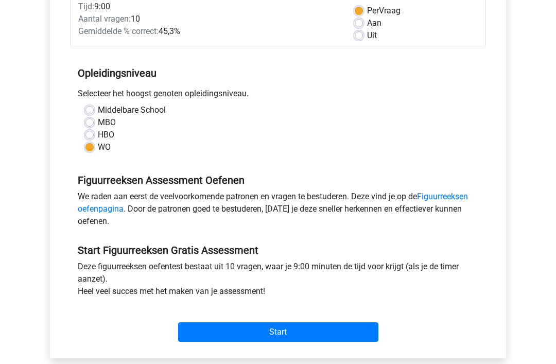
scroll to position [161, 0]
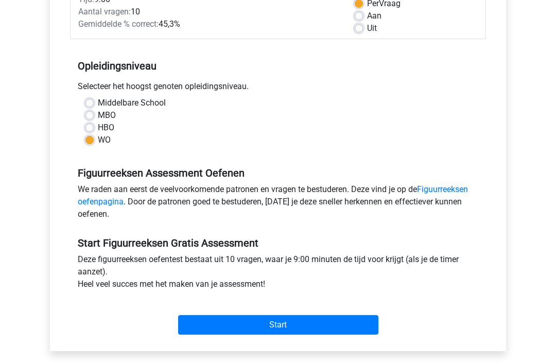
click at [332, 328] on input "Start" at bounding box center [278, 325] width 200 height 20
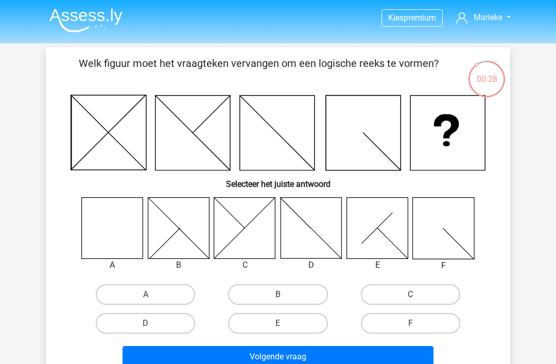
click at [111, 19] on img at bounding box center [85, 20] width 73 height 24
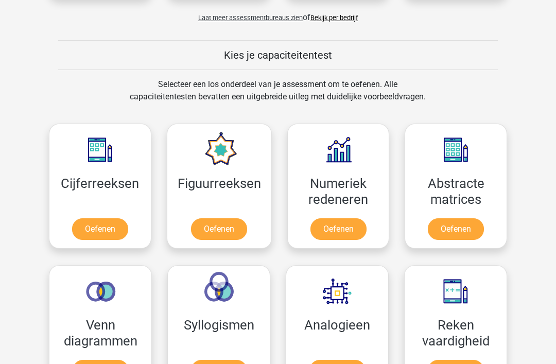
scroll to position [360, 0]
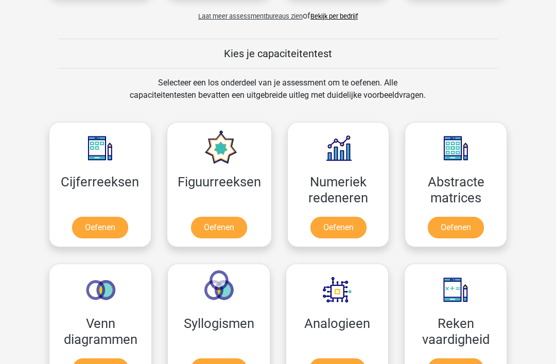
click at [226, 226] on link "Oefenen" at bounding box center [219, 228] width 56 height 22
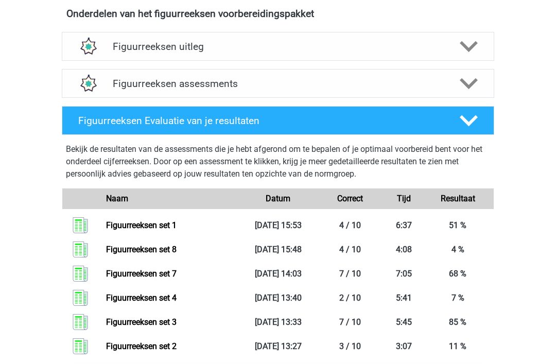
scroll to position [621, 0]
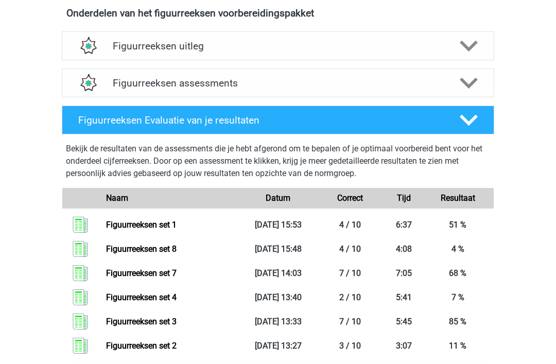
click at [428, 93] on div "Figuurreeksen assessments" at bounding box center [278, 82] width 432 height 29
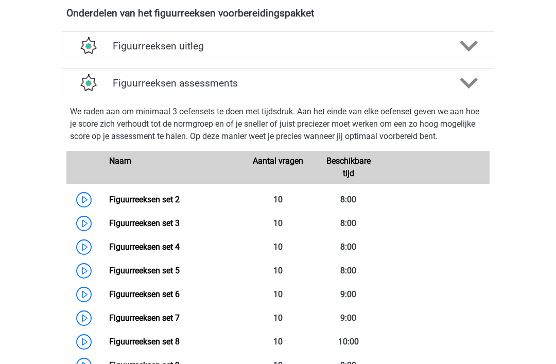
click at [177, 272] on link "Figuurreeksen set 5" at bounding box center [144, 270] width 70 height 10
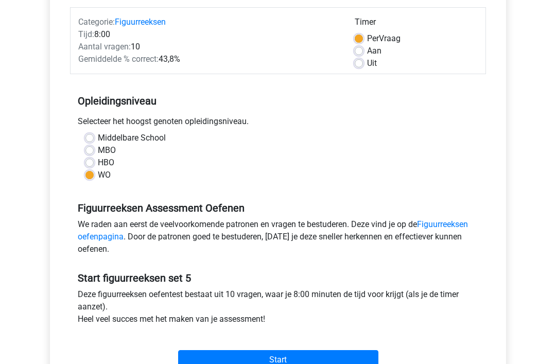
scroll to position [199, 0]
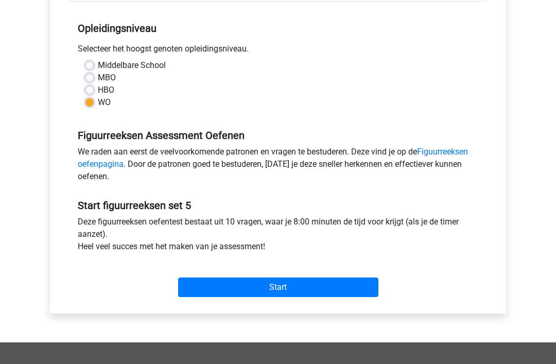
click at [328, 289] on input "Start" at bounding box center [278, 288] width 200 height 20
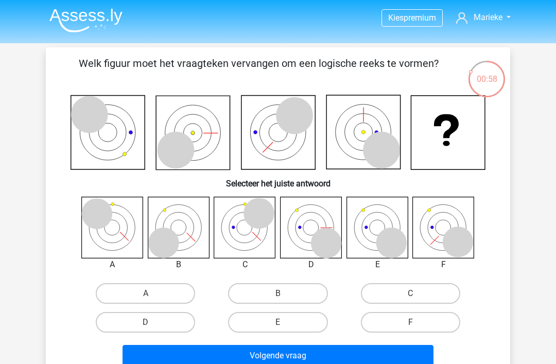
click at [178, 296] on label "A" at bounding box center [145, 293] width 99 height 21
click at [152, 296] on input "A" at bounding box center [149, 296] width 7 height 7
radio input "true"
click at [320, 361] on button "Volgende vraag" at bounding box center [277, 356] width 311 height 22
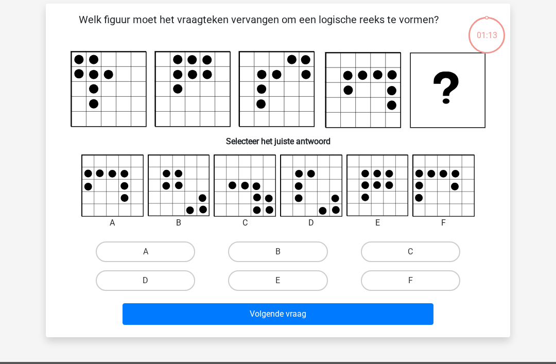
scroll to position [47, 0]
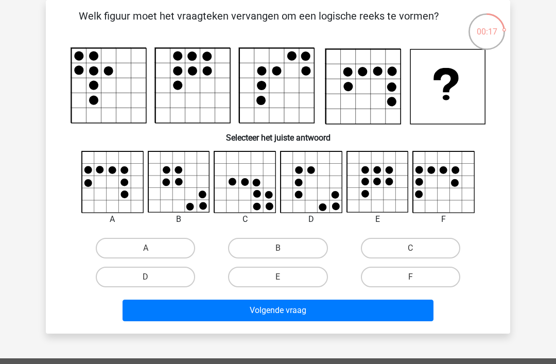
click at [414, 277] on input "F" at bounding box center [413, 280] width 7 height 7
radio input "true"
click at [390, 314] on button "Volgende vraag" at bounding box center [277, 310] width 311 height 22
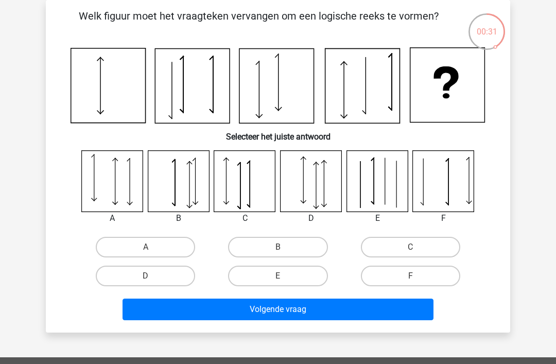
click at [288, 248] on label "B" at bounding box center [277, 247] width 99 height 21
click at [284, 248] on input "B" at bounding box center [281, 250] width 7 height 7
radio input "true"
click at [275, 315] on button "Volgende vraag" at bounding box center [277, 309] width 311 height 22
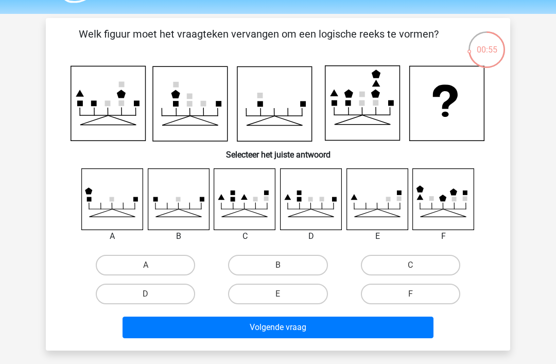
scroll to position [0, 0]
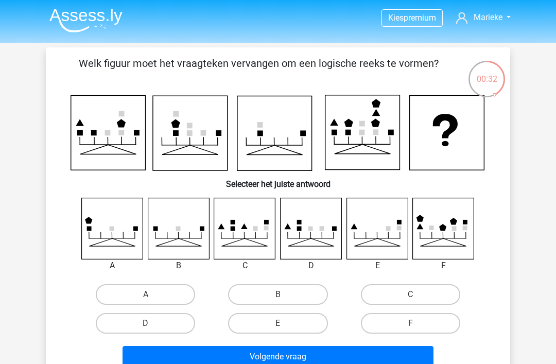
click at [113, 20] on img at bounding box center [85, 20] width 73 height 24
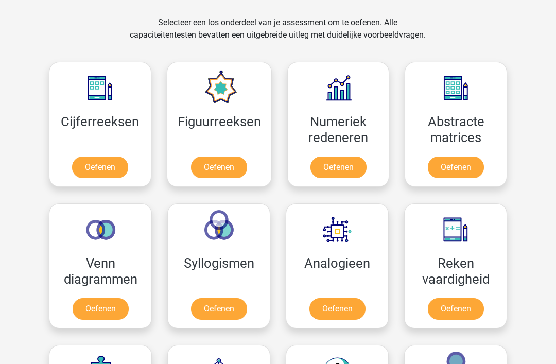
scroll to position [422, 0]
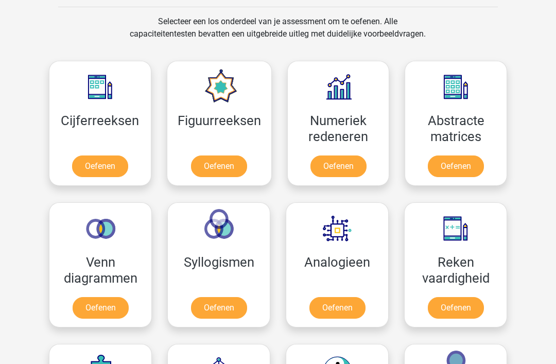
click at [232, 165] on link "Oefenen" at bounding box center [219, 166] width 56 height 22
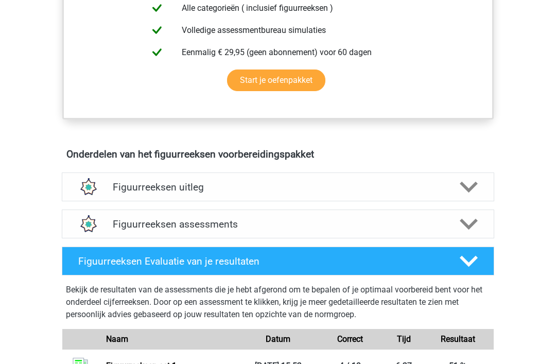
scroll to position [482, 0]
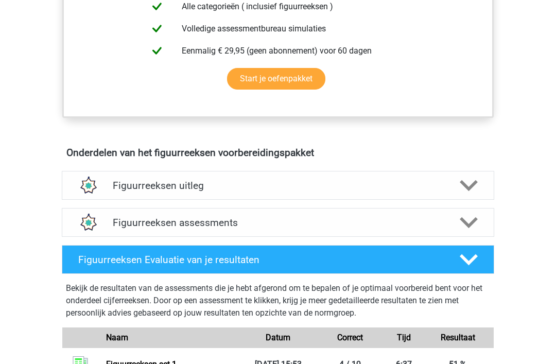
click at [433, 224] on h4 "Figuurreeksen assessments" at bounding box center [278, 223] width 330 height 12
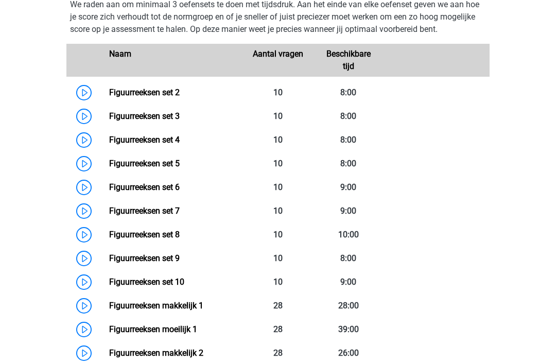
scroll to position [700, 0]
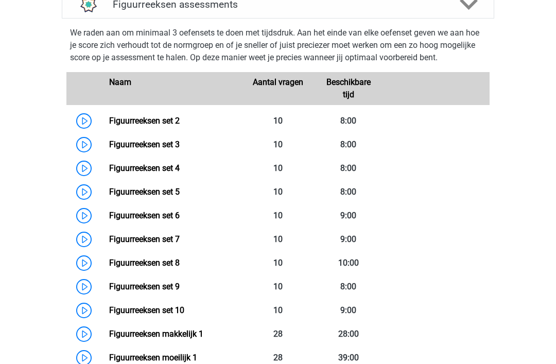
click at [163, 146] on link "Figuurreeksen set 3" at bounding box center [144, 144] width 70 height 10
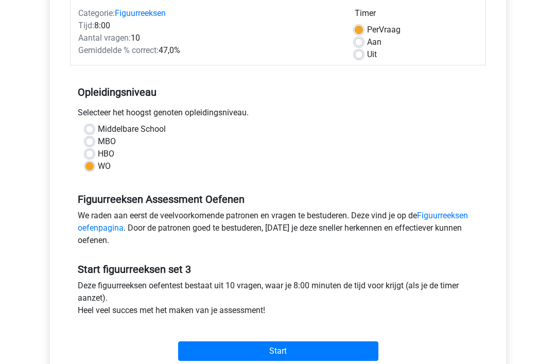
scroll to position [151, 0]
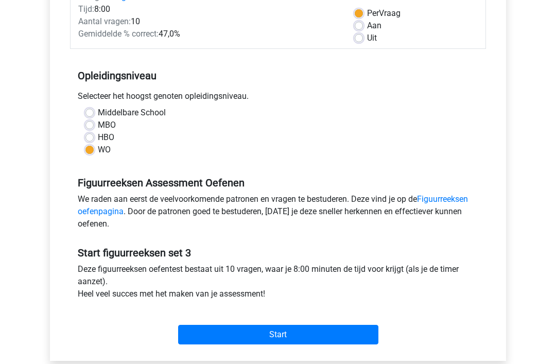
click at [329, 331] on input "Start" at bounding box center [278, 335] width 200 height 20
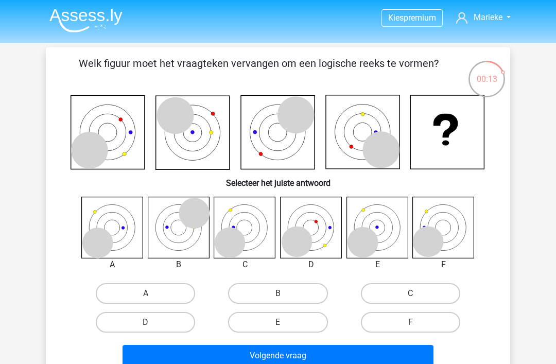
click at [425, 323] on label "F" at bounding box center [410, 322] width 99 height 21
click at [417, 323] on input "F" at bounding box center [413, 325] width 7 height 7
radio input "true"
click at [394, 360] on button "Volgende vraag" at bounding box center [277, 356] width 311 height 22
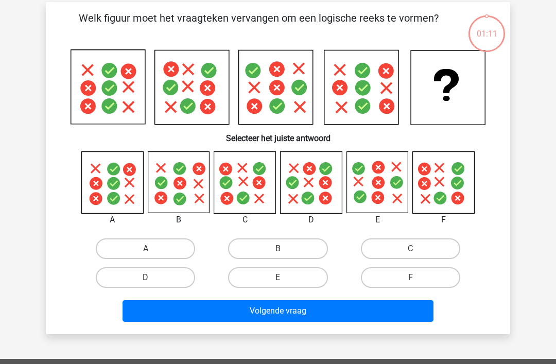
scroll to position [47, 0]
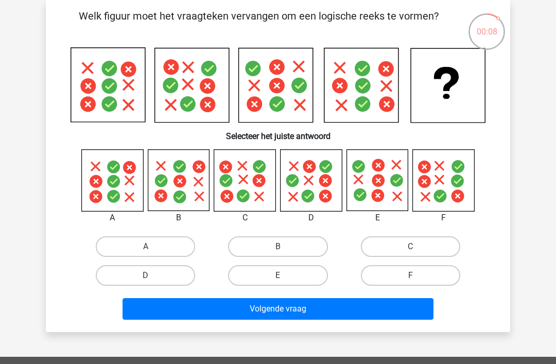
click at [399, 246] on label "C" at bounding box center [410, 246] width 99 height 21
click at [410, 246] on input "C" at bounding box center [413, 249] width 7 height 7
radio input "true"
click at [348, 311] on button "Volgende vraag" at bounding box center [277, 309] width 311 height 22
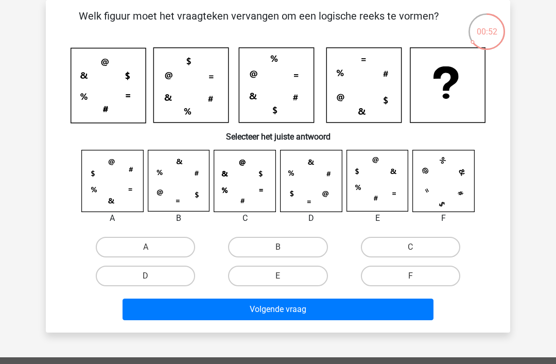
click at [391, 246] on label "C" at bounding box center [410, 247] width 99 height 21
click at [410, 247] on input "C" at bounding box center [413, 250] width 7 height 7
radio input "true"
click at [322, 313] on button "Volgende vraag" at bounding box center [277, 309] width 311 height 22
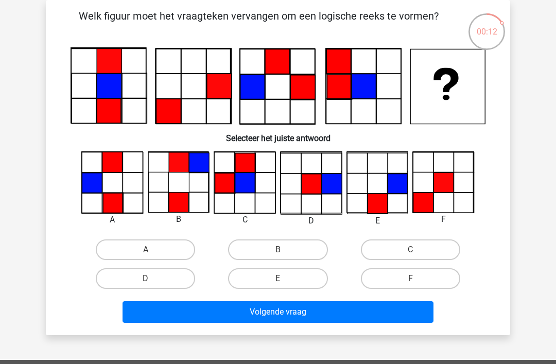
click at [169, 275] on label "D" at bounding box center [145, 278] width 99 height 21
click at [152, 278] on input "D" at bounding box center [149, 281] width 7 height 7
radio input "true"
click at [277, 273] on label "E" at bounding box center [277, 278] width 99 height 21
click at [278, 278] on input "E" at bounding box center [281, 281] width 7 height 7
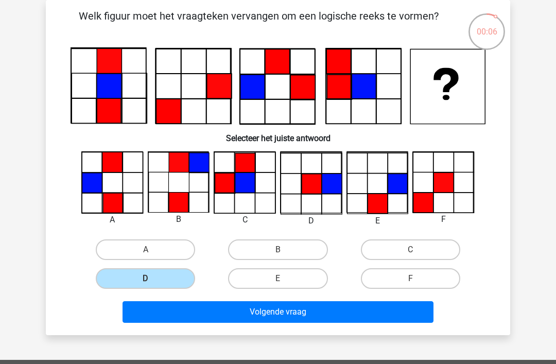
radio input "true"
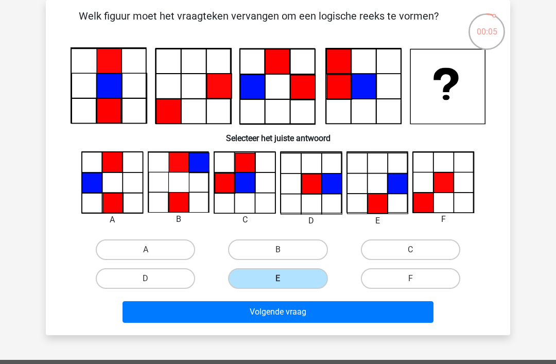
click at [326, 313] on button "Volgende vraag" at bounding box center [277, 312] width 311 height 22
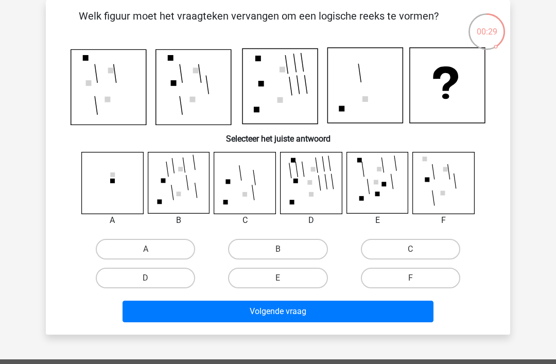
click at [268, 247] on label "B" at bounding box center [277, 249] width 99 height 21
click at [278, 249] on input "B" at bounding box center [281, 252] width 7 height 7
radio input "true"
click at [346, 308] on button "Volgende vraag" at bounding box center [277, 311] width 311 height 22
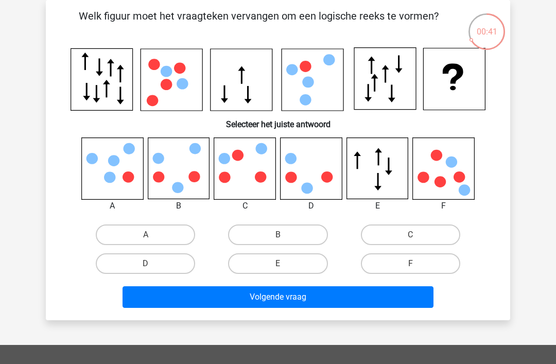
click at [387, 237] on label "C" at bounding box center [410, 234] width 99 height 21
click at [410, 237] on input "C" at bounding box center [413, 238] width 7 height 7
radio input "true"
click at [346, 297] on button "Volgende vraag" at bounding box center [277, 297] width 311 height 22
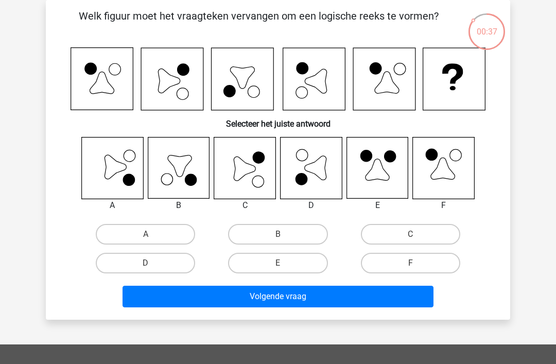
click at [410, 232] on label "C" at bounding box center [410, 234] width 99 height 21
click at [410, 234] on input "C" at bounding box center [413, 237] width 7 height 7
radio input "true"
click at [340, 290] on button "Volgende vraag" at bounding box center [277, 297] width 311 height 22
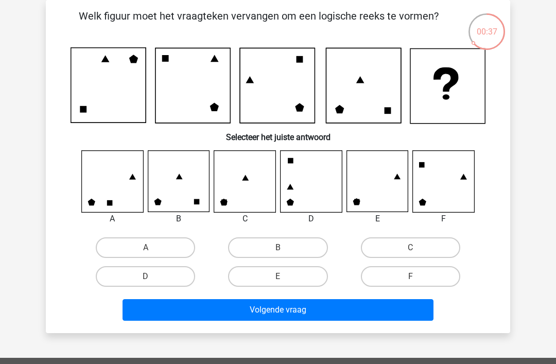
click at [301, 277] on label "E" at bounding box center [277, 276] width 99 height 21
click at [284, 277] on input "E" at bounding box center [281, 279] width 7 height 7
radio input "true"
click at [347, 304] on button "Volgende vraag" at bounding box center [277, 310] width 311 height 22
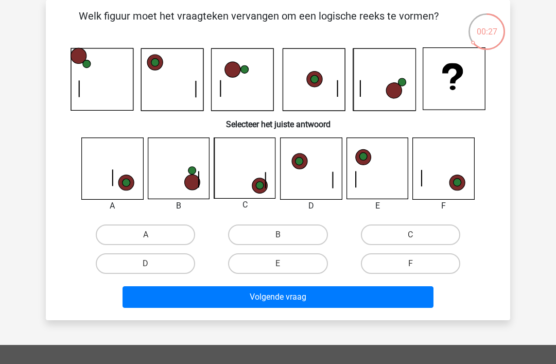
click at [382, 231] on label "C" at bounding box center [410, 234] width 99 height 21
click at [410, 235] on input "C" at bounding box center [413, 238] width 7 height 7
radio input "true"
click at [377, 299] on button "Volgende vraag" at bounding box center [277, 297] width 311 height 22
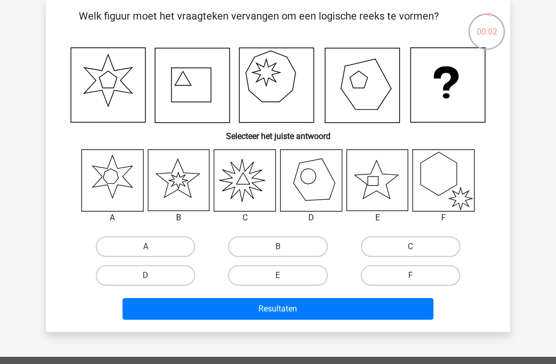
click at [388, 243] on label "C" at bounding box center [410, 246] width 99 height 21
click at [410, 246] on input "C" at bounding box center [413, 249] width 7 height 7
radio input "true"
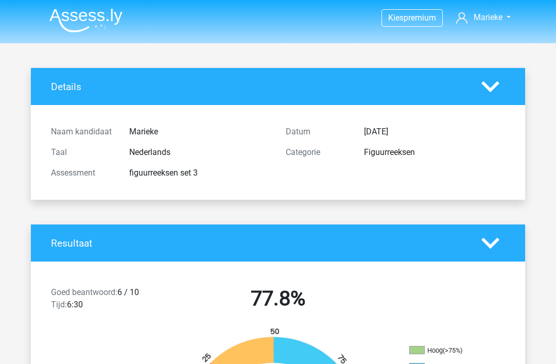
scroll to position [47, 0]
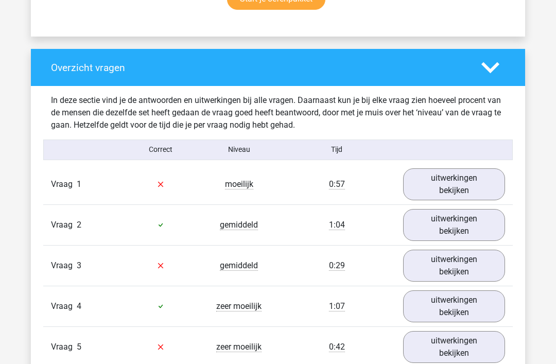
click at [475, 187] on link "uitwerkingen bekijken" at bounding box center [454, 185] width 102 height 32
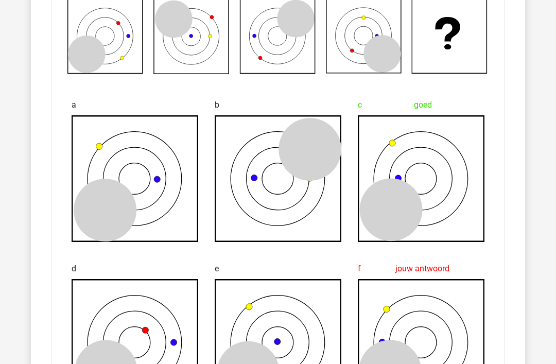
scroll to position [963, 0]
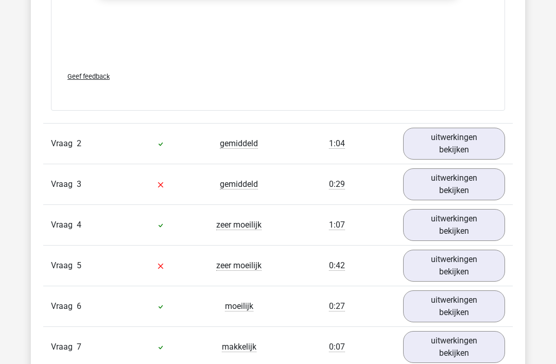
click at [490, 184] on link "uitwerkingen bekijken" at bounding box center [454, 185] width 102 height 32
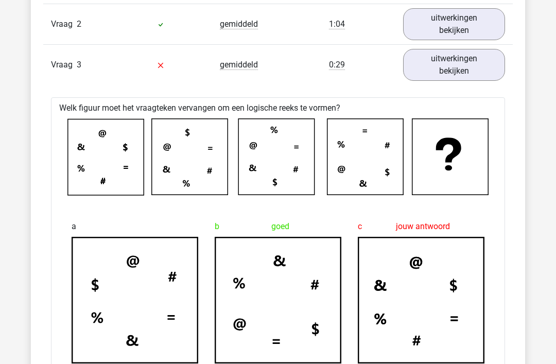
scroll to position [1778, 0]
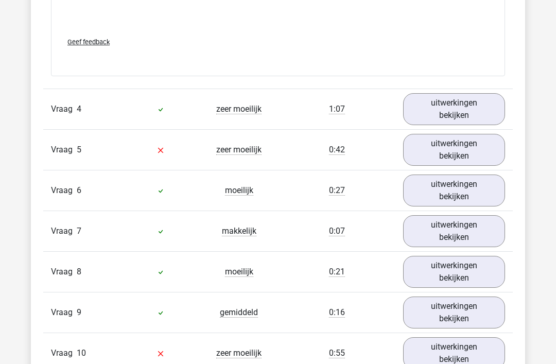
click at [473, 152] on link "uitwerkingen bekijken" at bounding box center [454, 150] width 102 height 32
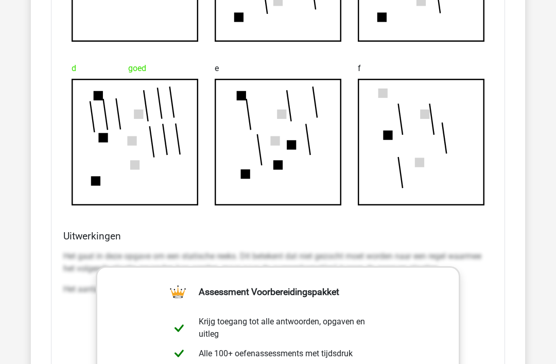
scroll to position [3073, 0]
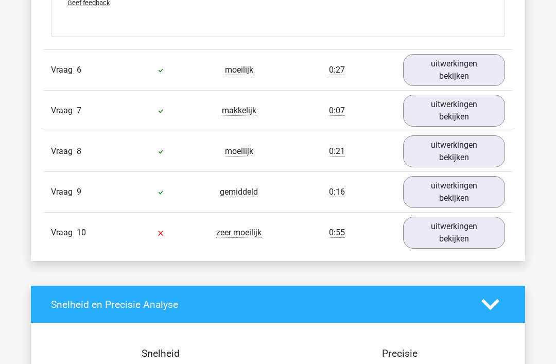
click at [497, 236] on link "uitwerkingen bekijken" at bounding box center [454, 233] width 102 height 32
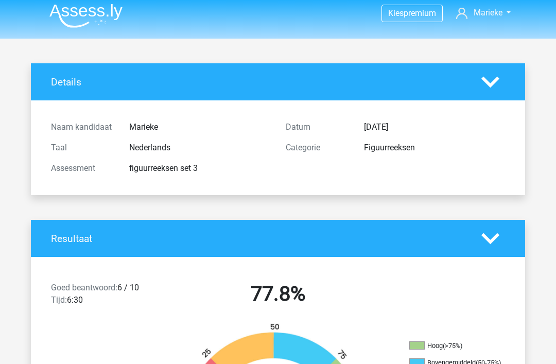
scroll to position [0, 0]
